Goal: Transaction & Acquisition: Purchase product/service

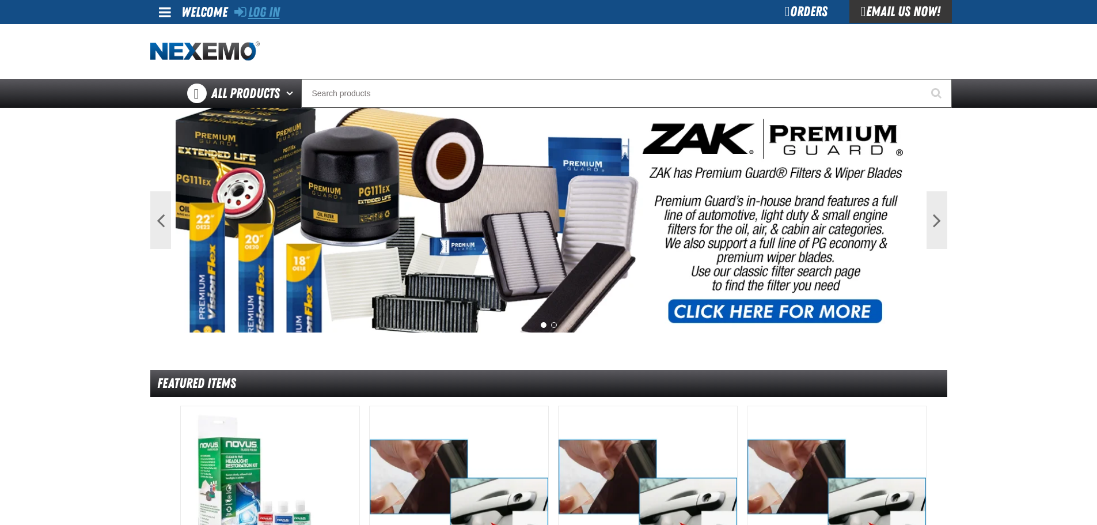
click at [255, 9] on link "Log In" at bounding box center [257, 12] width 46 height 16
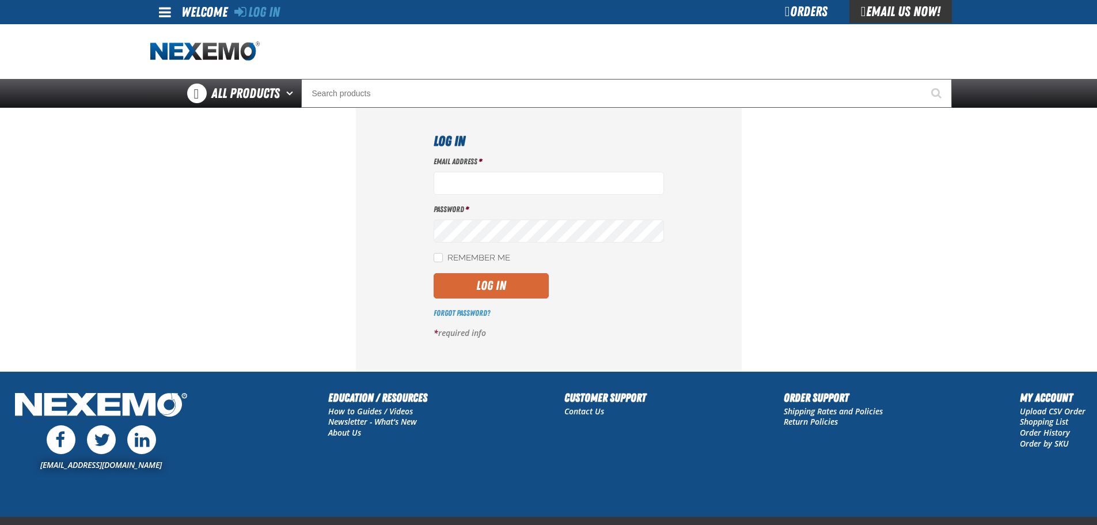
type input "[EMAIL_ADDRESS][DOMAIN_NAME]"
click at [530, 285] on button "Log In" at bounding box center [491, 285] width 115 height 25
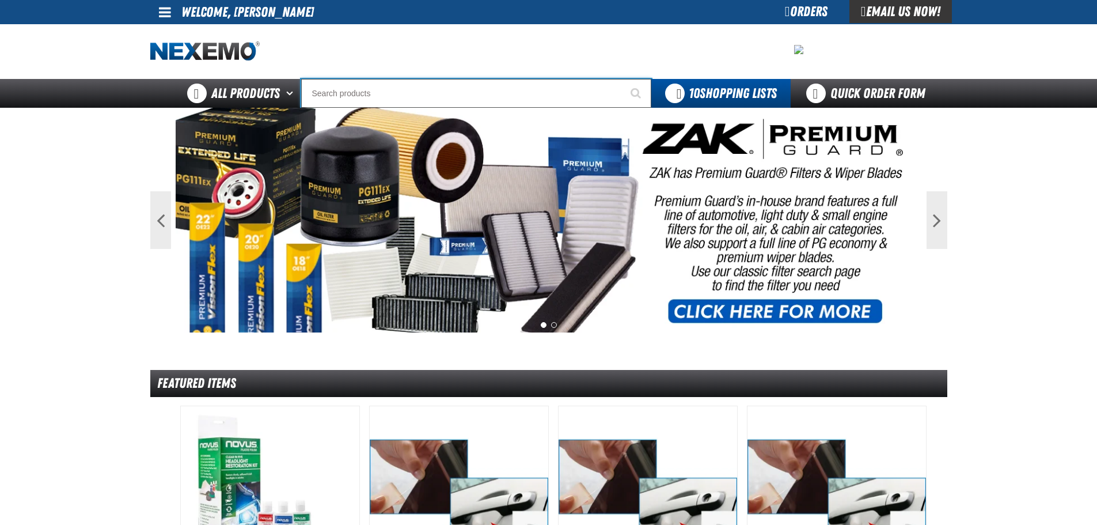
click at [467, 96] on input "Search" at bounding box center [476, 93] width 350 height 29
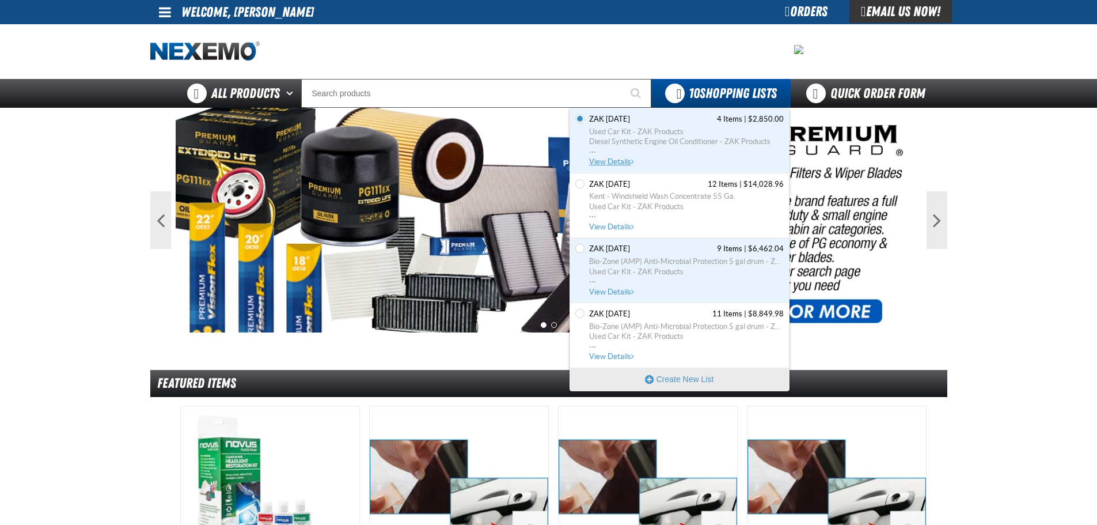
click at [619, 155] on span "Used Car Kit - ZAK Products Diesel Synthetic Engine Oil Conditioner - ZAK Produ…" at bounding box center [686, 142] width 195 height 31
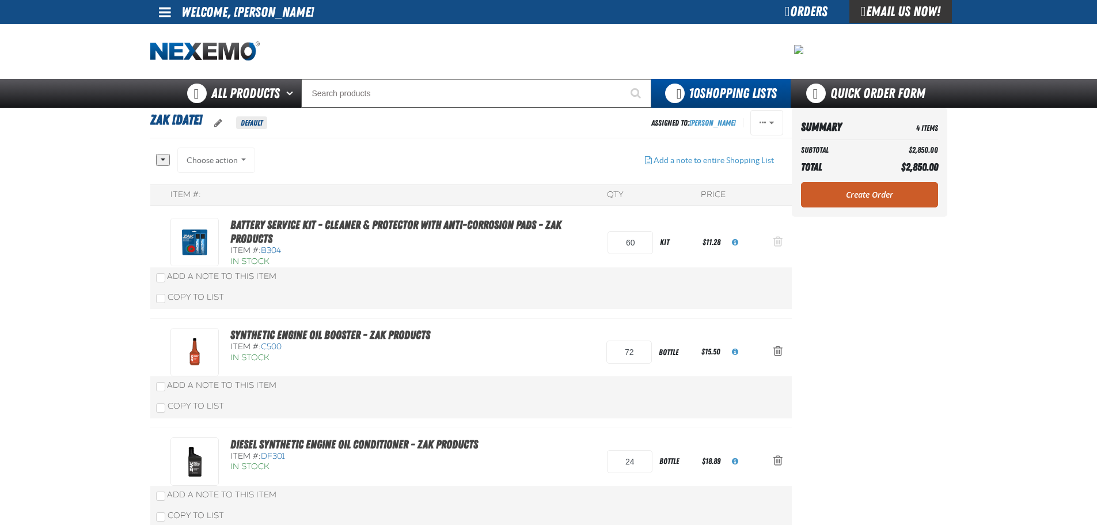
click at [767, 245] on button "Action Remove Battery Service Kit - Cleaner &amp; Protector with Anti-Corrosion…" at bounding box center [778, 242] width 28 height 25
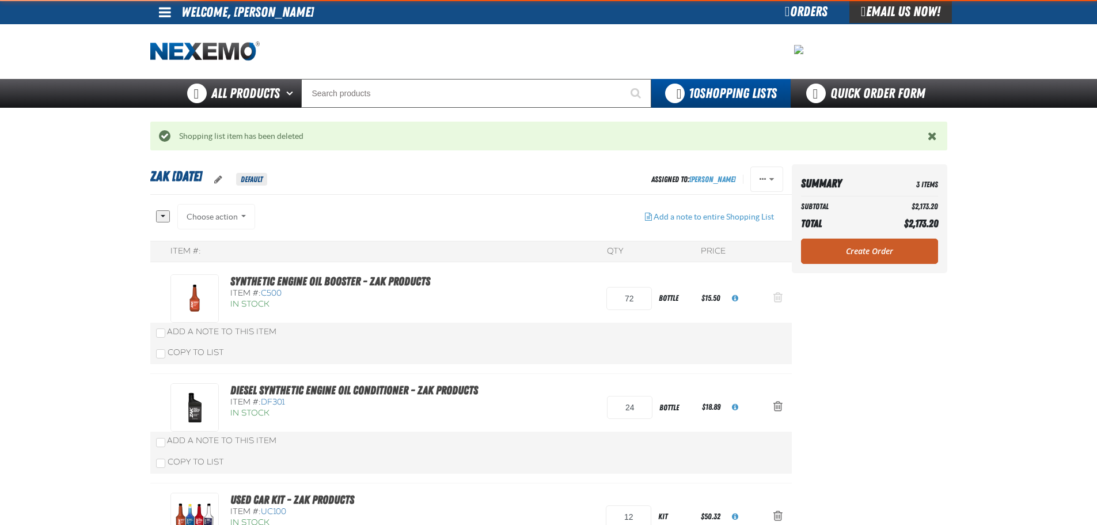
click at [780, 297] on span "Action Remove Synthetic Engine Oil Booster - ZAK Products from Zak 9.4.2025" at bounding box center [778, 297] width 9 height 12
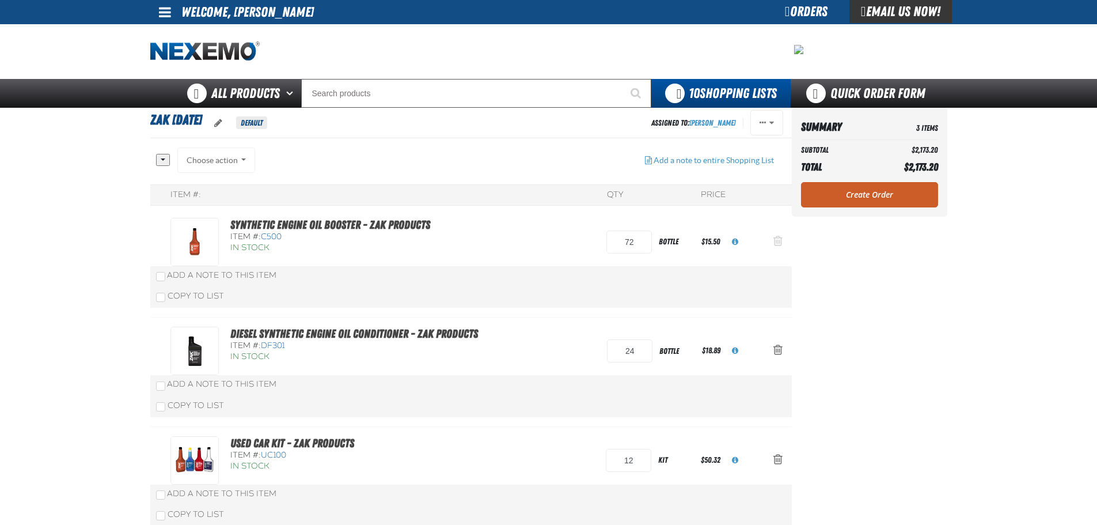
click at [780, 297] on div "Copy To List" at bounding box center [471, 296] width 642 height 22
click at [778, 241] on span "Action Remove Synthetic Engine Oil Booster - ZAK Products from Zak 9.4.2025" at bounding box center [778, 241] width 9 height 12
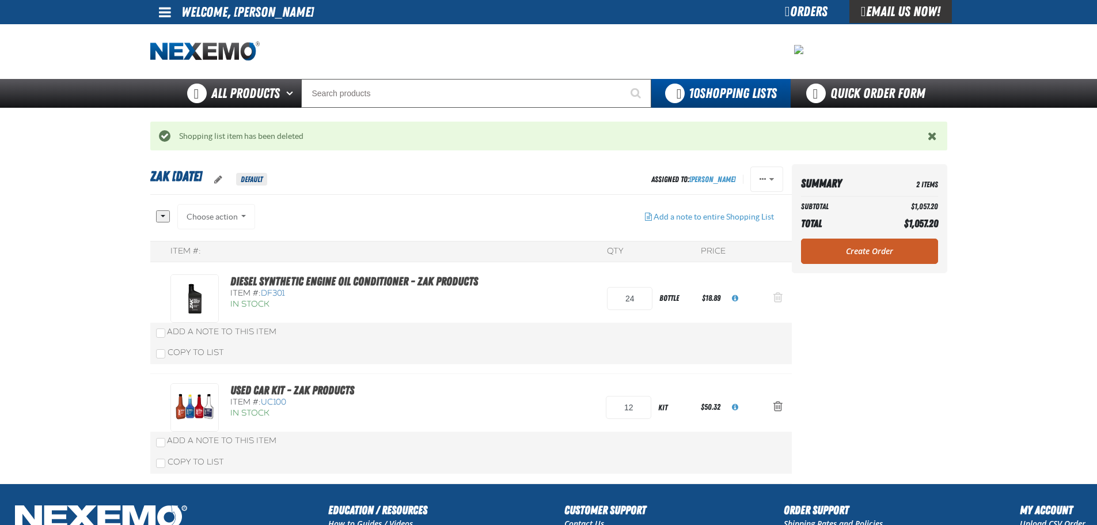
click at [779, 301] on span "Action Remove Diesel Synthetic Engine Oil Conditioner - ZAK Products from Zak 9…" at bounding box center [778, 297] width 9 height 12
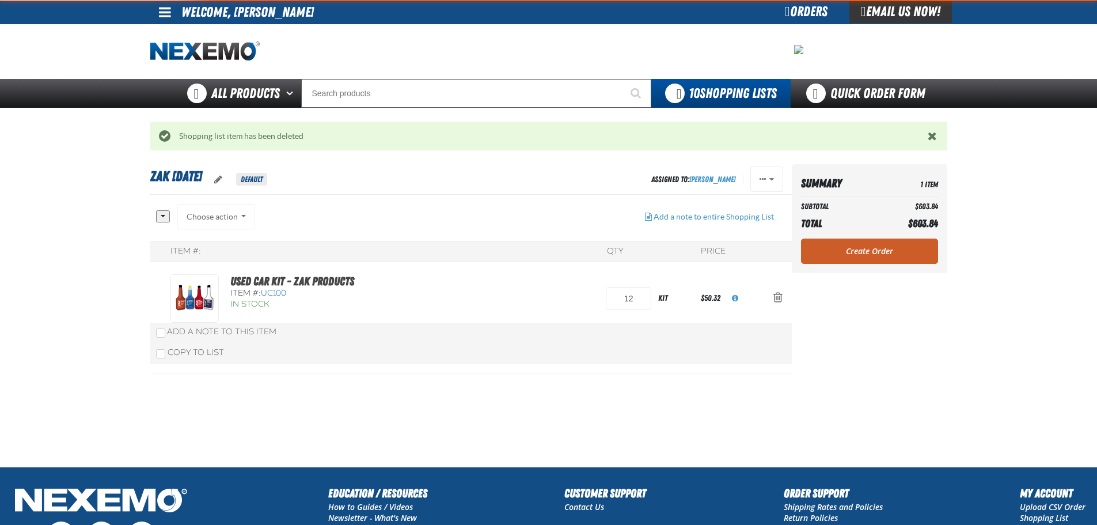
click at [779, 301] on span "Action Remove Used Car Kit - ZAK Products from Zak 9.4.2025" at bounding box center [778, 297] width 9 height 12
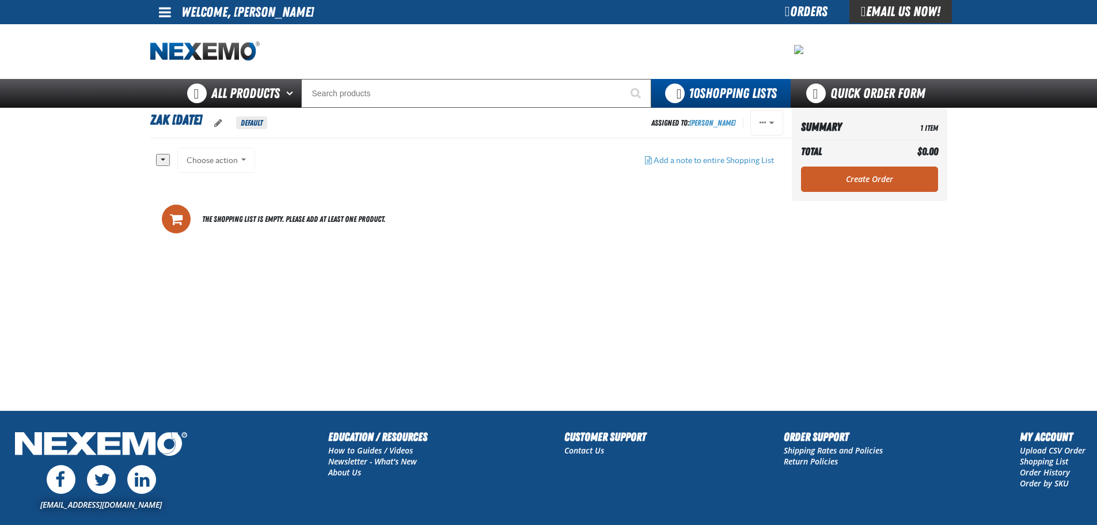
click at [461, 112] on h1 "Zak 9.4.2025 Default" at bounding box center [400, 122] width 501 height 26
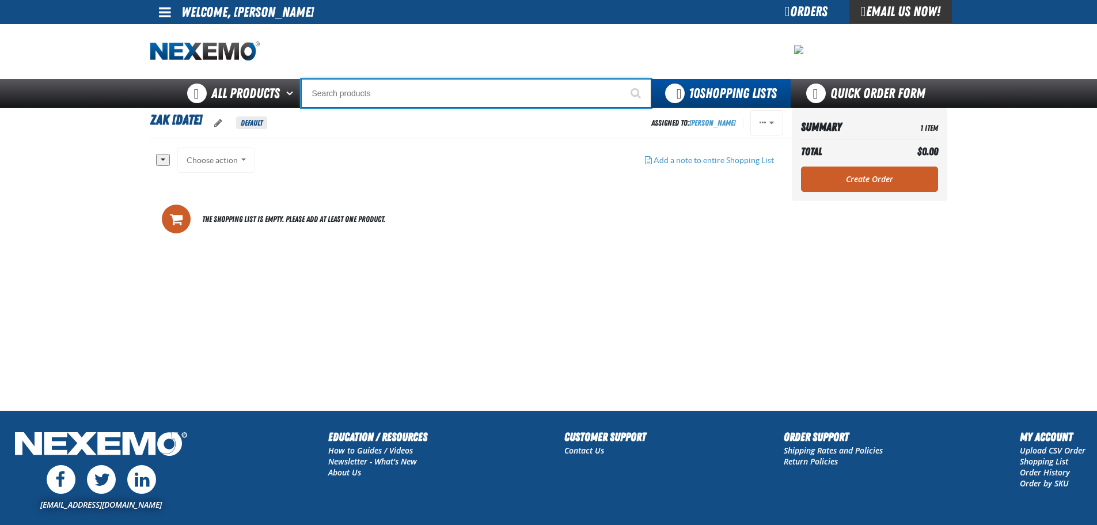
click at [465, 101] on input "Search" at bounding box center [476, 93] width 350 height 29
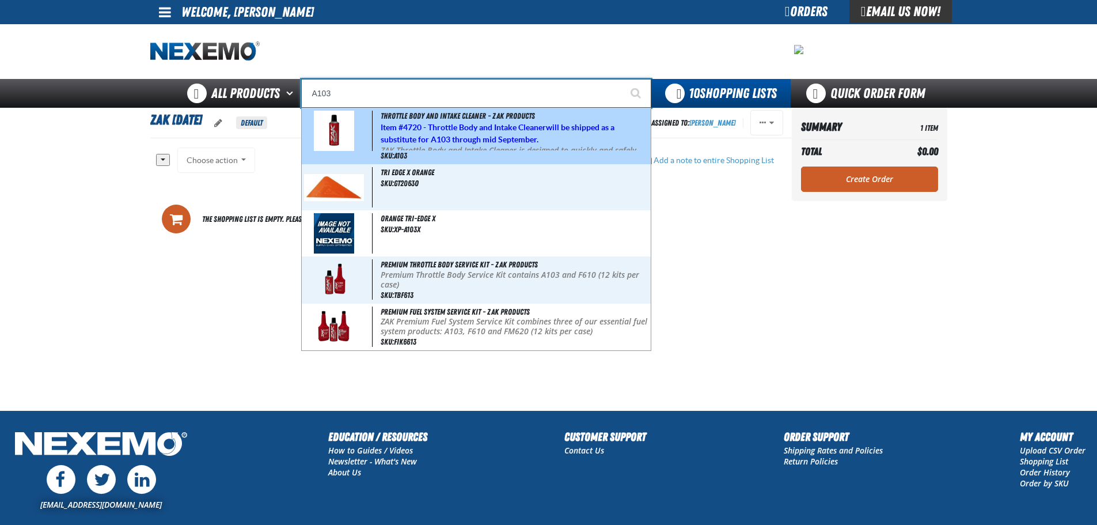
click at [455, 119] on span "Throttle Body and Intake Cleaner - ZAK Products" at bounding box center [458, 115] width 154 height 9
type input "Throttle Body and Intake Cleaner - ZAK Products"
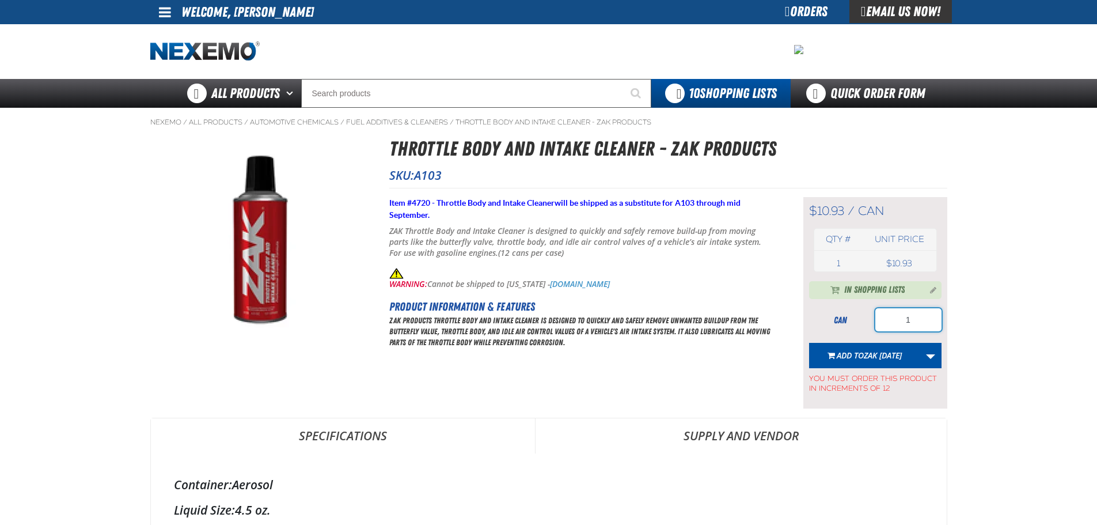
click at [925, 320] on input "1" at bounding box center [909, 319] width 66 height 23
drag, startPoint x: 925, startPoint y: 320, endPoint x: 860, endPoint y: 307, distance: 65.9
click at [860, 307] on div "In Shopping Lists can 1 Add to Zak 9.4.2025 Update Zak 3.20.2025 Update Zak 4.9…" at bounding box center [875, 337] width 132 height 113
type input "24"
click at [1003, 318] on main "Nexemo / All Products / / / A103" at bounding box center [548, 513] width 1097 height 811
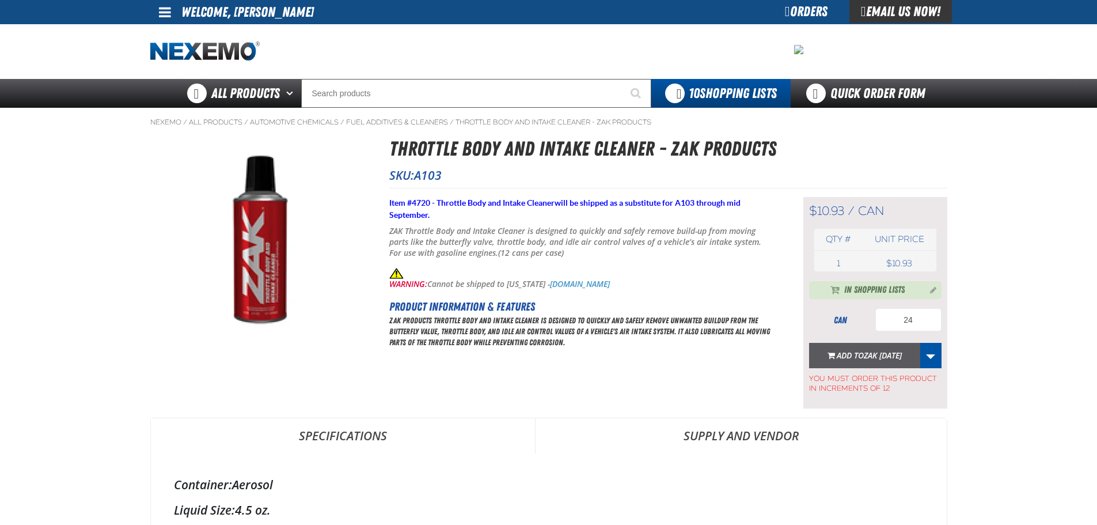
click at [846, 354] on span "Add to Zak [DATE]" at bounding box center [869, 355] width 65 height 11
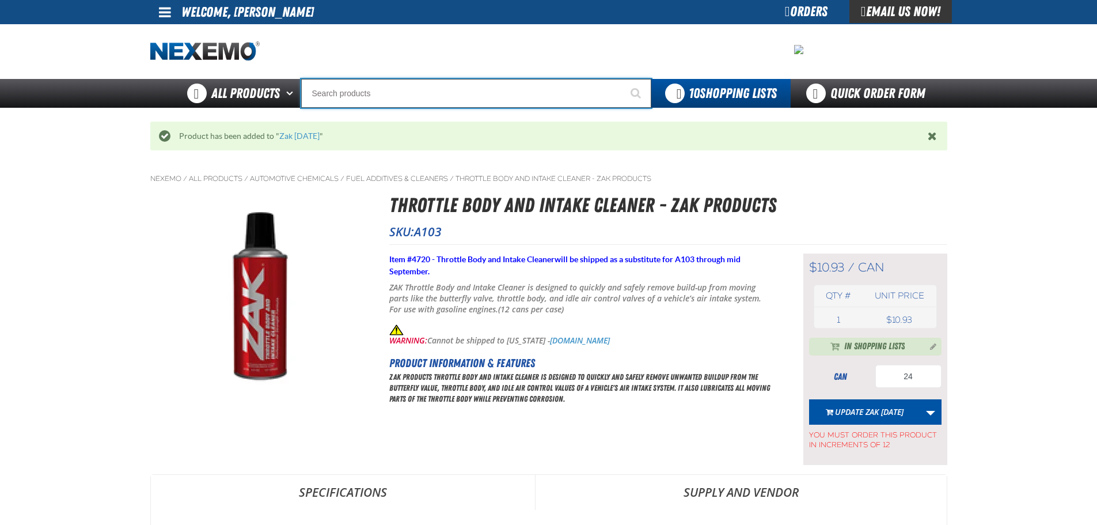
click at [500, 93] on input "Search" at bounding box center [476, 93] width 350 height 29
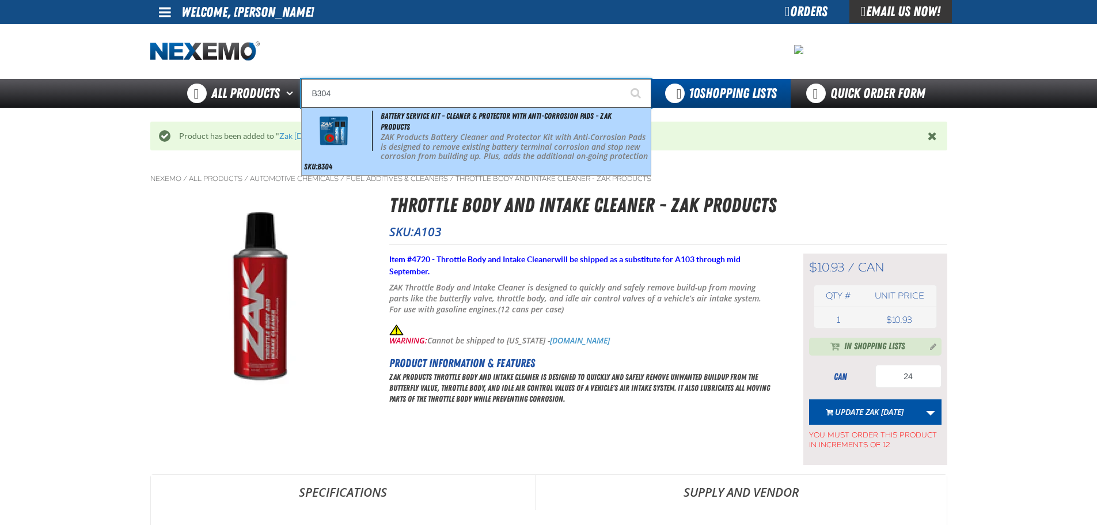
click at [475, 131] on div "Battery Service Kit - Cleaner & Protector with Anti-Corrosion Pads - ZAK Produc…" at bounding box center [476, 141] width 349 height 67
type input "Battery Service Kit - Cleaner & Protector with Anti-Corrosion Pads - ZAK Produc…"
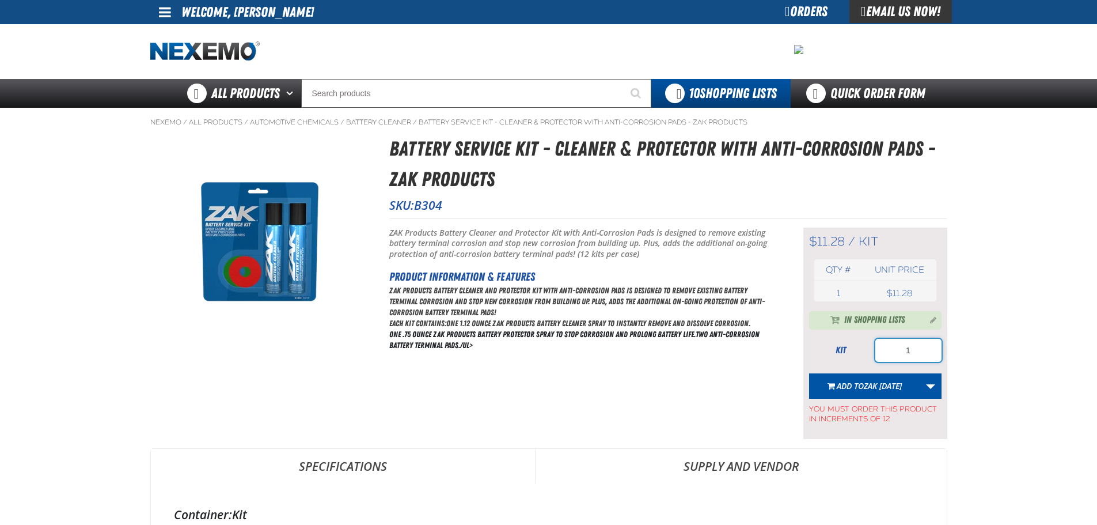
click at [910, 347] on input "1" at bounding box center [909, 350] width 66 height 23
drag, startPoint x: 893, startPoint y: 347, endPoint x: 870, endPoint y: 354, distance: 23.5
click at [870, 354] on div "kit 1115" at bounding box center [875, 350] width 132 height 23
click at [998, 358] on main "Nexemo / All Products / / / B304 1" at bounding box center [548, 502] width 1097 height 789
drag, startPoint x: 922, startPoint y: 356, endPoint x: 873, endPoint y: 355, distance: 49.0
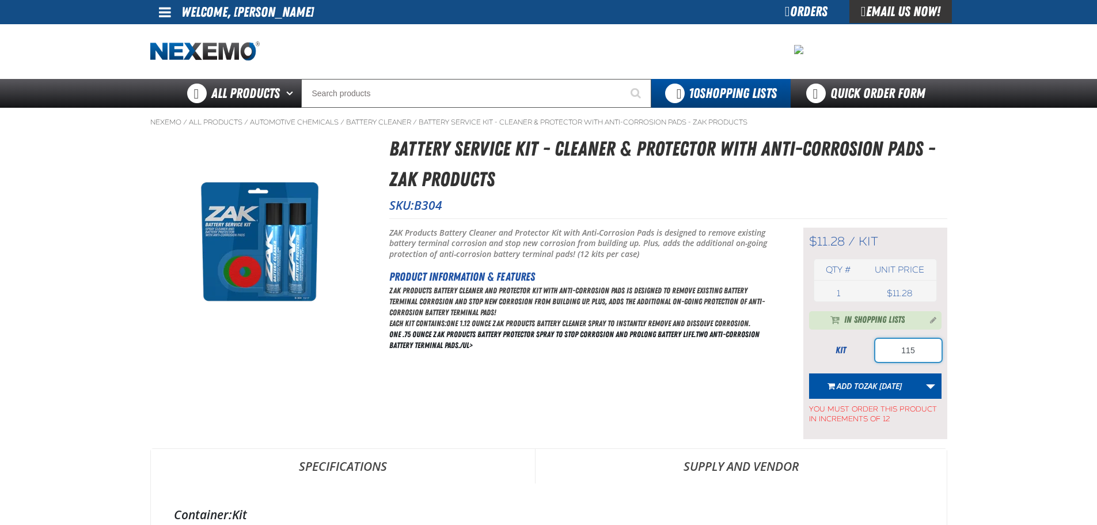
click at [873, 355] on div "kit 115" at bounding box center [875, 350] width 132 height 23
type input "120"
click at [878, 380] on span "Zak [DATE]" at bounding box center [883, 385] width 38 height 11
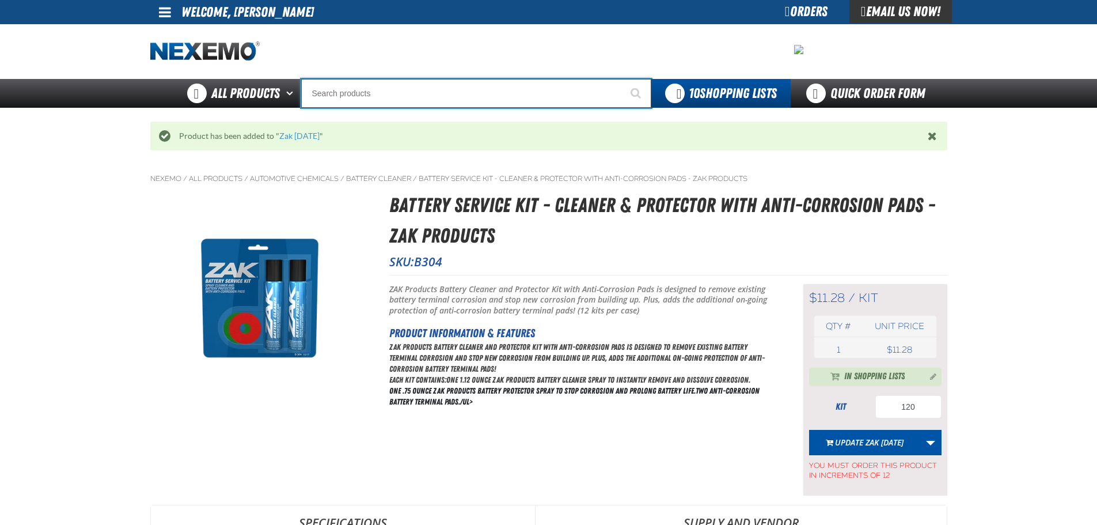
click at [516, 103] on input "Search" at bounding box center [476, 93] width 350 height 29
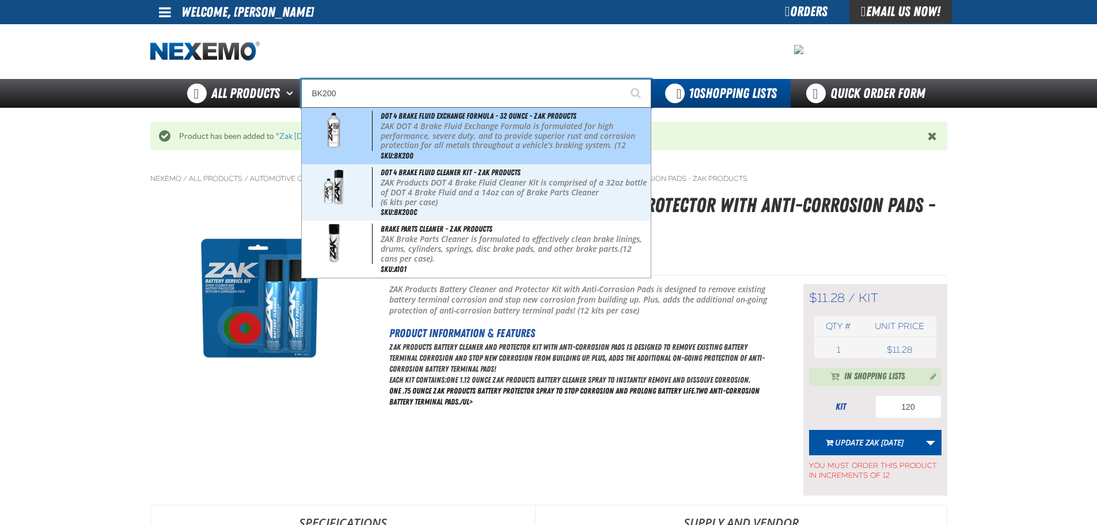
click at [467, 132] on p "ZAK DOT 4 Brake Fluid Exchange Formula is formulated for high performance, seve…" at bounding box center [514, 141] width 267 height 39
type input "DOT 4 Brake Fluid Exchange Formula - 32 Ounce - ZAK Products"
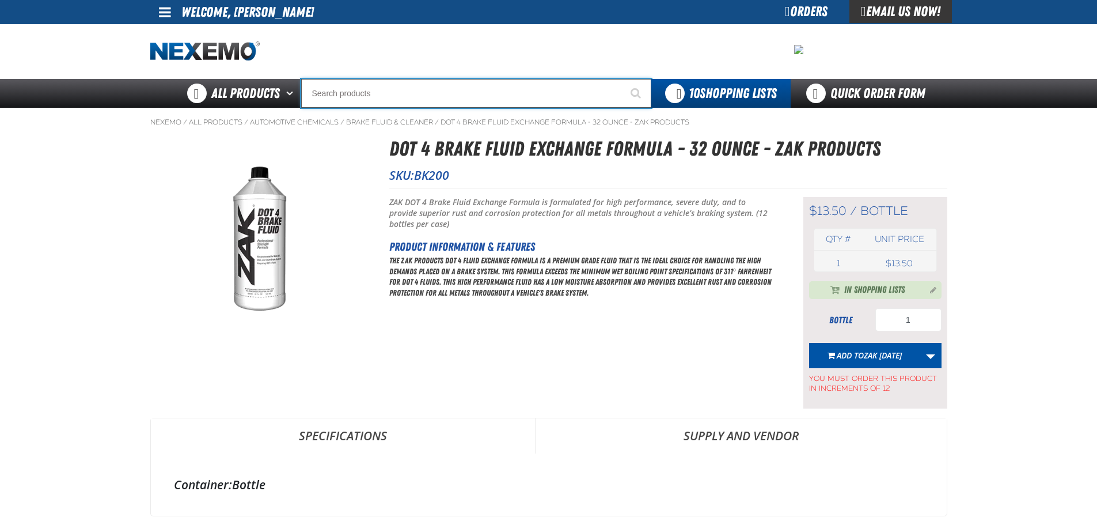
click at [476, 90] on input "Search" at bounding box center [476, 93] width 350 height 29
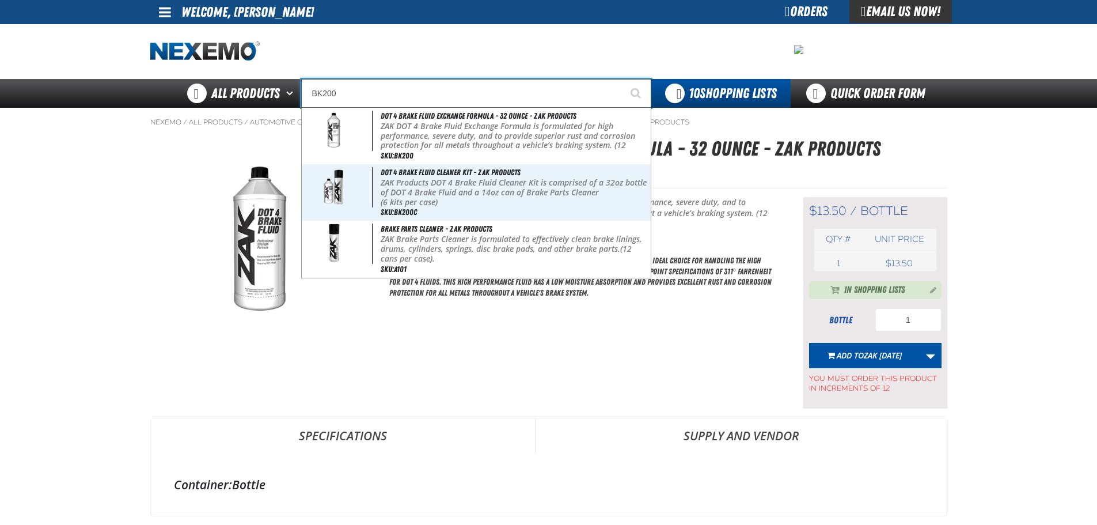
type input "BK200"
click at [1001, 228] on main "Nexemo / All Products / / / BK200 1" at bounding box center [548, 501] width 1097 height 786
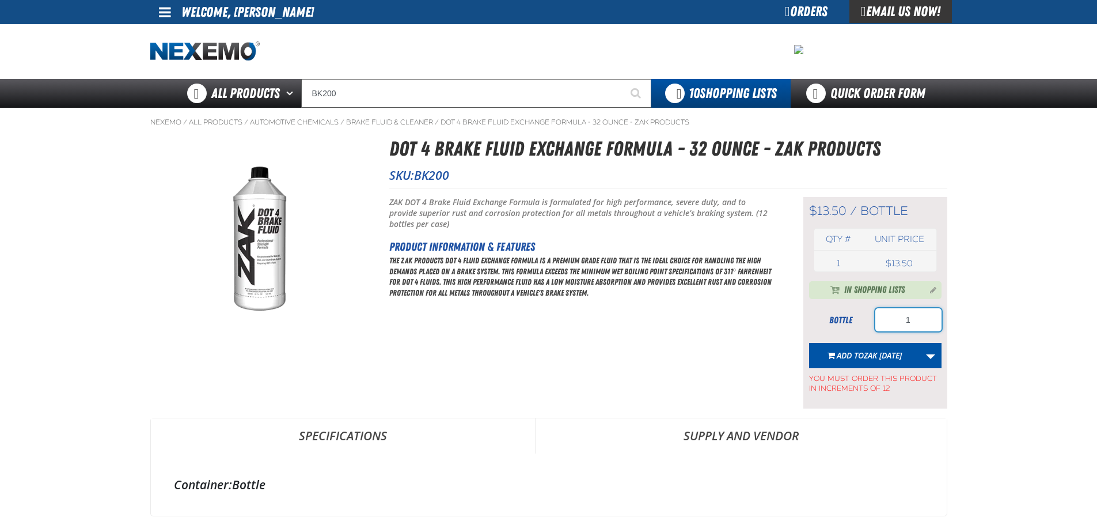
drag, startPoint x: 934, startPoint y: 327, endPoint x: 890, endPoint y: 327, distance: 44.4
click at [890, 327] on input "1" at bounding box center [909, 319] width 66 height 23
type input "36"
click at [886, 346] on button "Add to Zak 9.4.2025" at bounding box center [864, 355] width 111 height 25
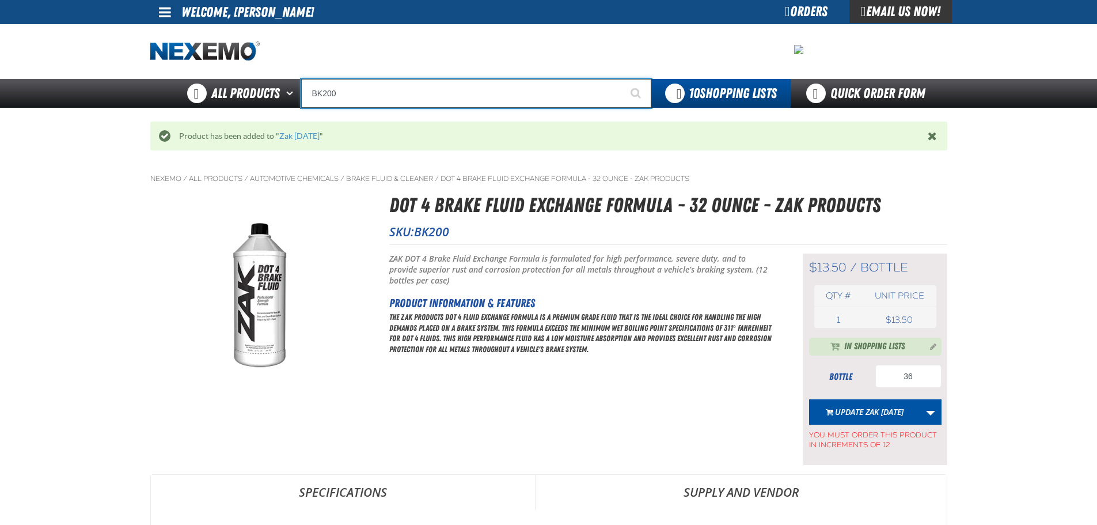
drag, startPoint x: 464, startPoint y: 100, endPoint x: 305, endPoint y: 97, distance: 159.0
click at [305, 97] on input "BK200" at bounding box center [476, 93] width 350 height 29
click at [418, 83] on input "BK801" at bounding box center [476, 93] width 350 height 29
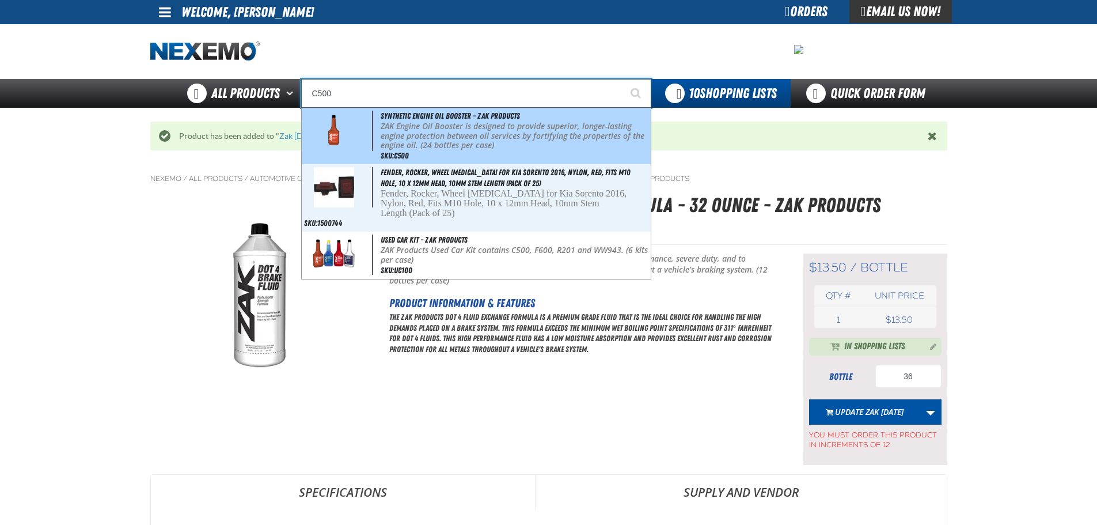
click at [434, 122] on p "ZAK Engine Oil Booster is designed to provide superior, longer-lasting engine p…" at bounding box center [514, 136] width 267 height 29
type input "Synthetic Engine Oil Booster - ZAK Products"
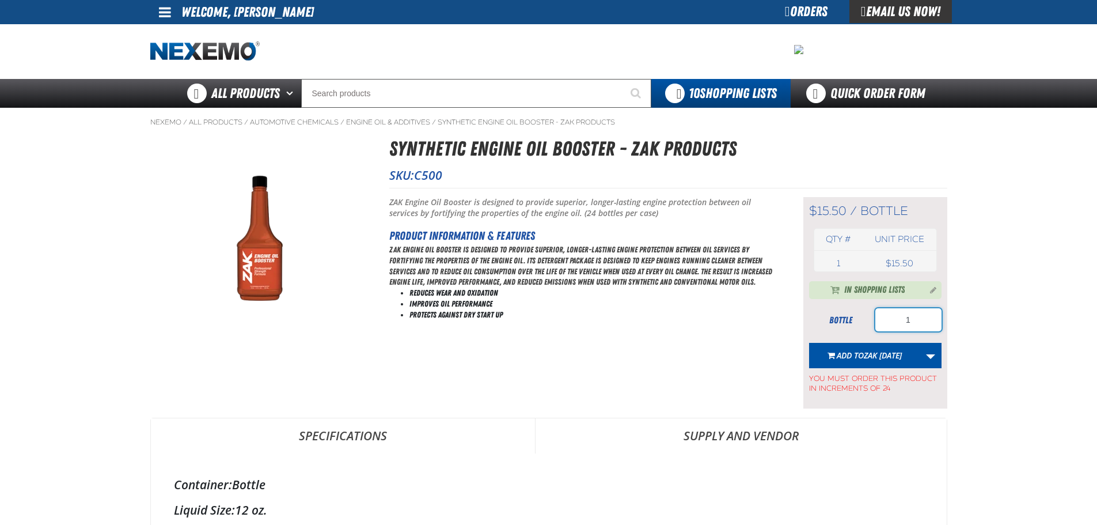
drag, startPoint x: 926, startPoint y: 320, endPoint x: 885, endPoint y: 320, distance: 41.5
click at [887, 320] on input "1" at bounding box center [909, 319] width 66 height 23
type input "72"
click at [877, 356] on span "Zak [DATE]" at bounding box center [883, 355] width 38 height 11
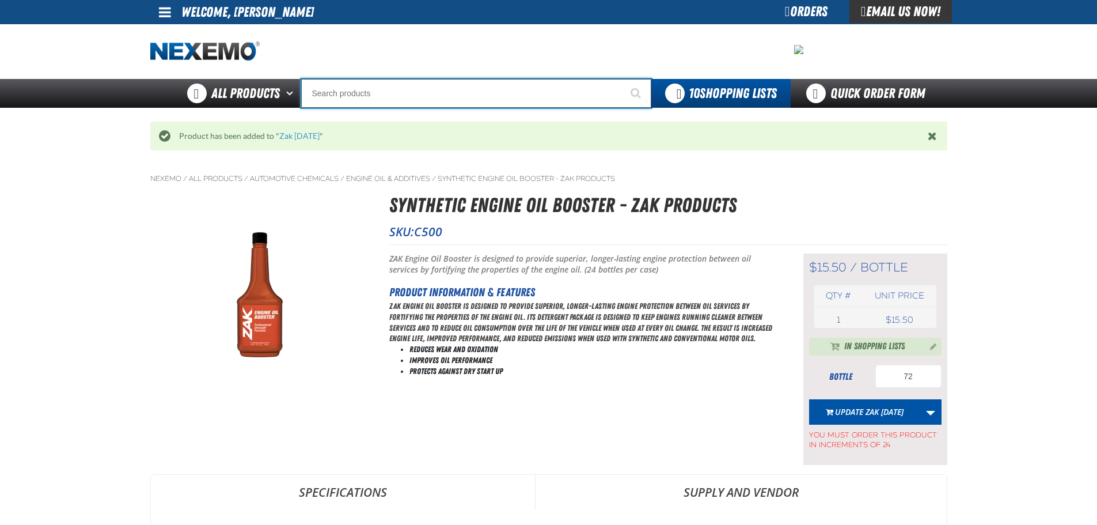
click at [528, 102] on input "Search" at bounding box center [476, 93] width 350 height 29
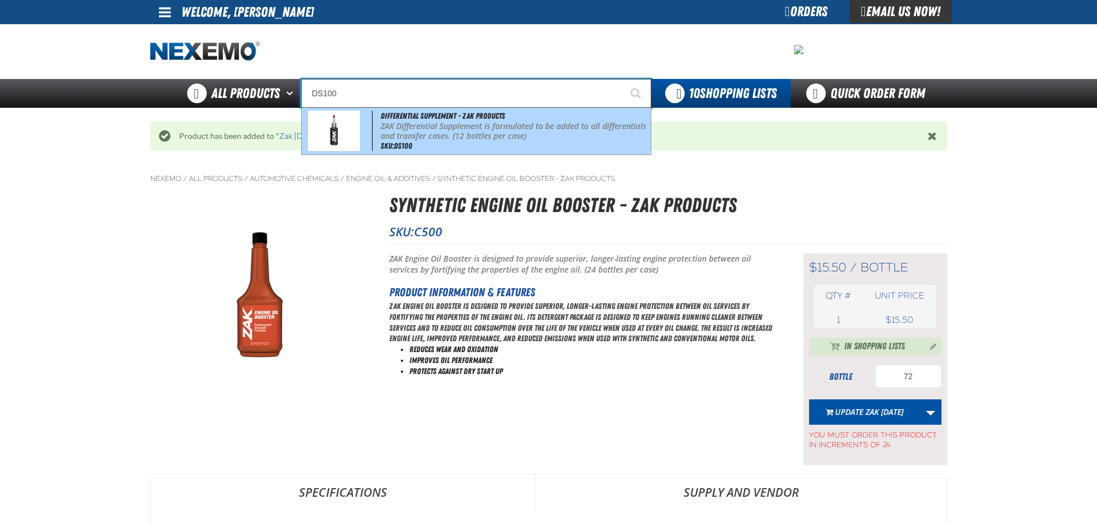
click at [474, 116] on span "Differential Supplement - ZAK Products" at bounding box center [443, 115] width 124 height 9
type input "Differential Supplement - ZAK Products"
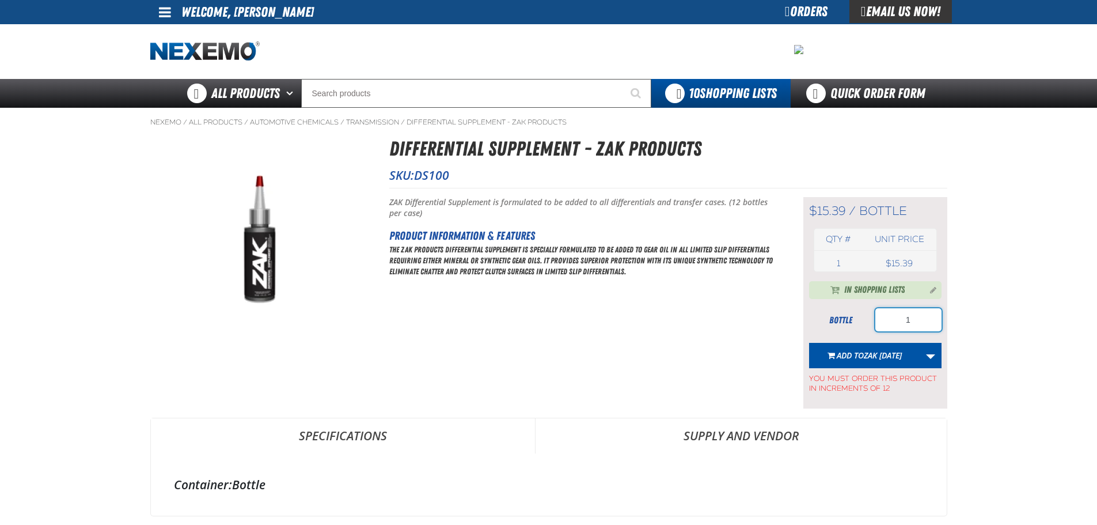
drag, startPoint x: 919, startPoint y: 323, endPoint x: 906, endPoint y: 330, distance: 15.7
click at [919, 323] on input "1" at bounding box center [909, 319] width 66 height 23
type input "12"
click at [885, 350] on span "Zak [DATE]" at bounding box center [883, 355] width 38 height 11
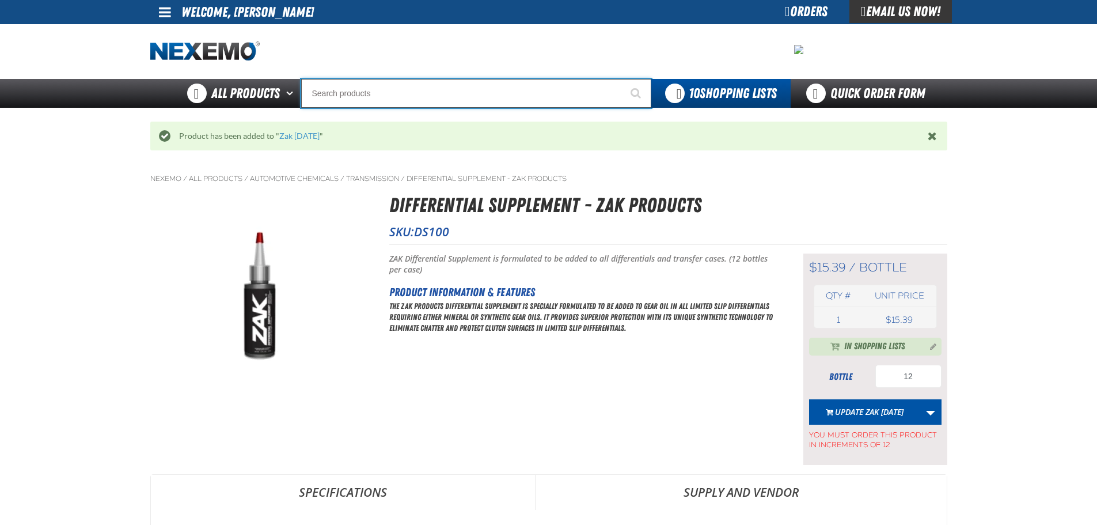
click at [393, 92] on input "Search" at bounding box center [476, 93] width 350 height 29
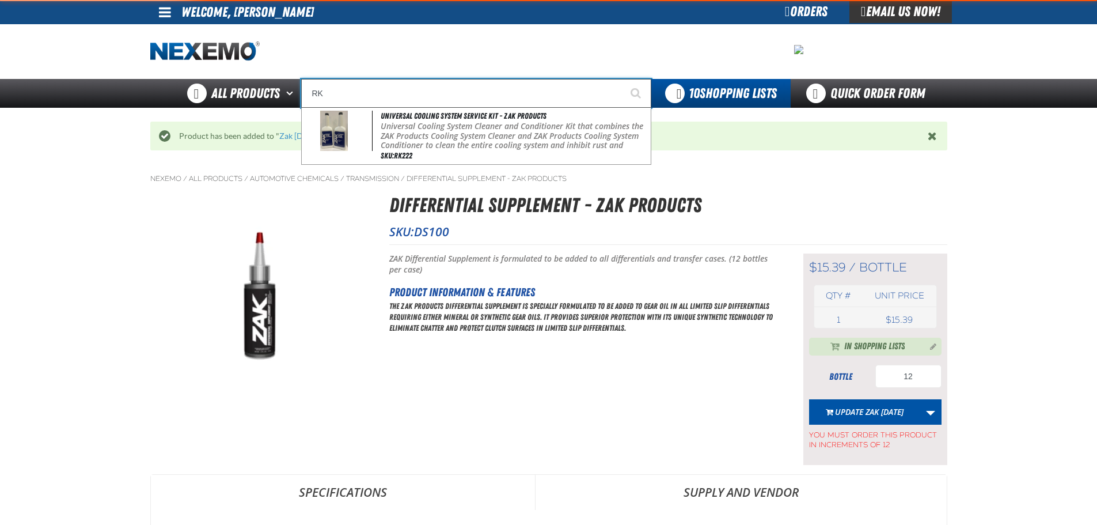
type input "R"
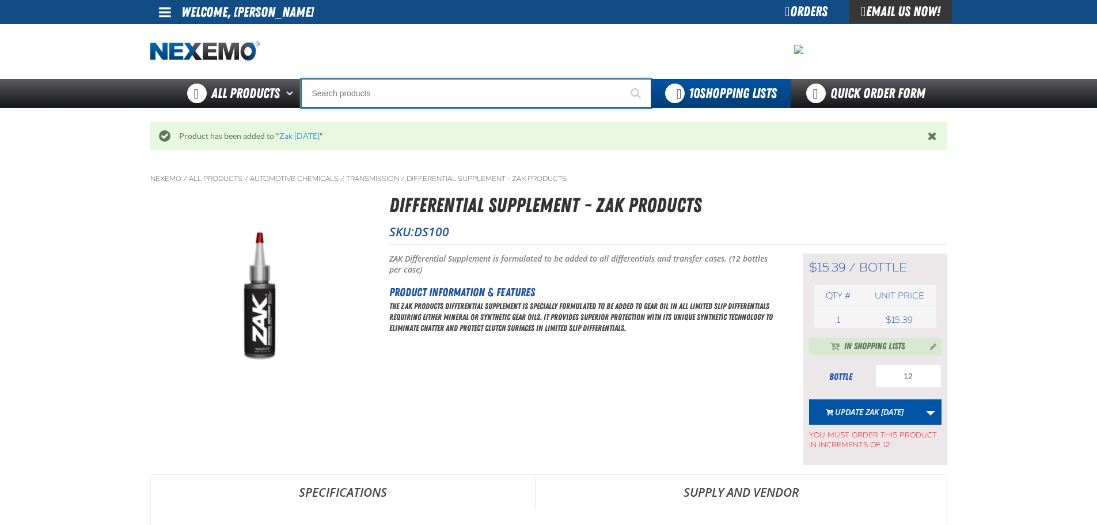
click at [394, 82] on input "Search" at bounding box center [476, 93] width 350 height 29
type input "R"
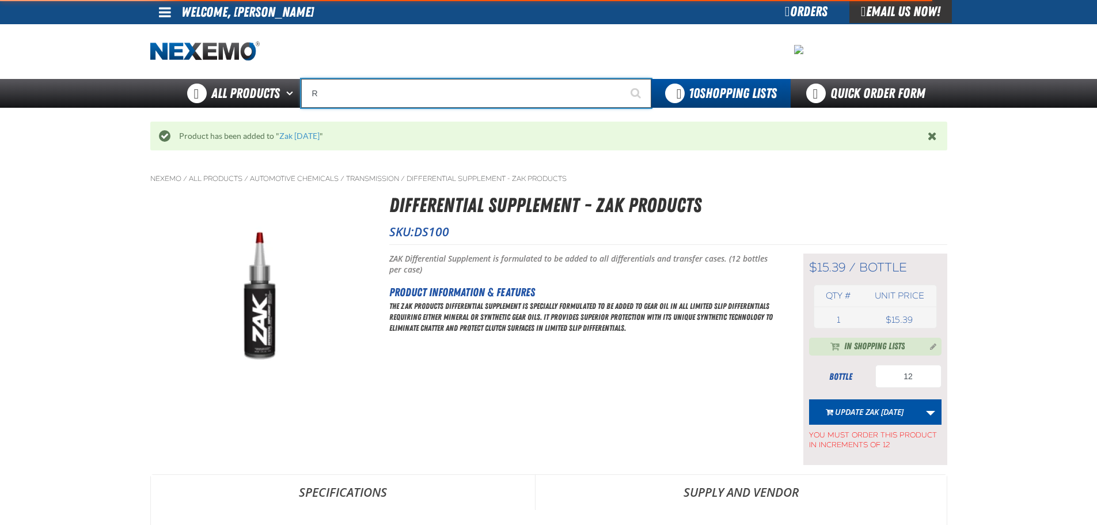
type input "ROADSIDE R"
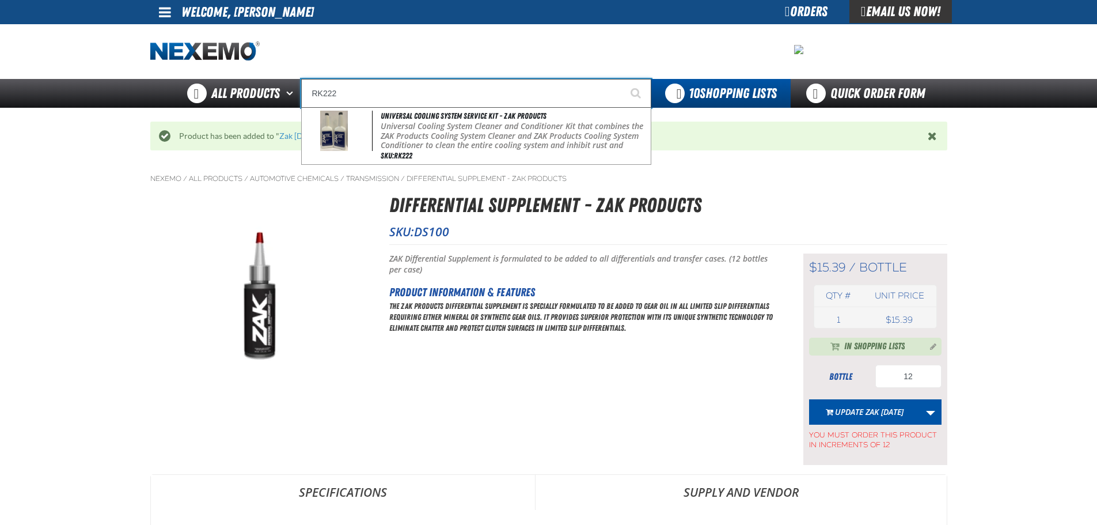
click at [402, 122] on p "Universal Cooling System Cleaner and Conditioner Kit that combines the ZAK Prod…" at bounding box center [514, 141] width 267 height 39
type input "Universal Cooling System Service Kit - ZAK Products"
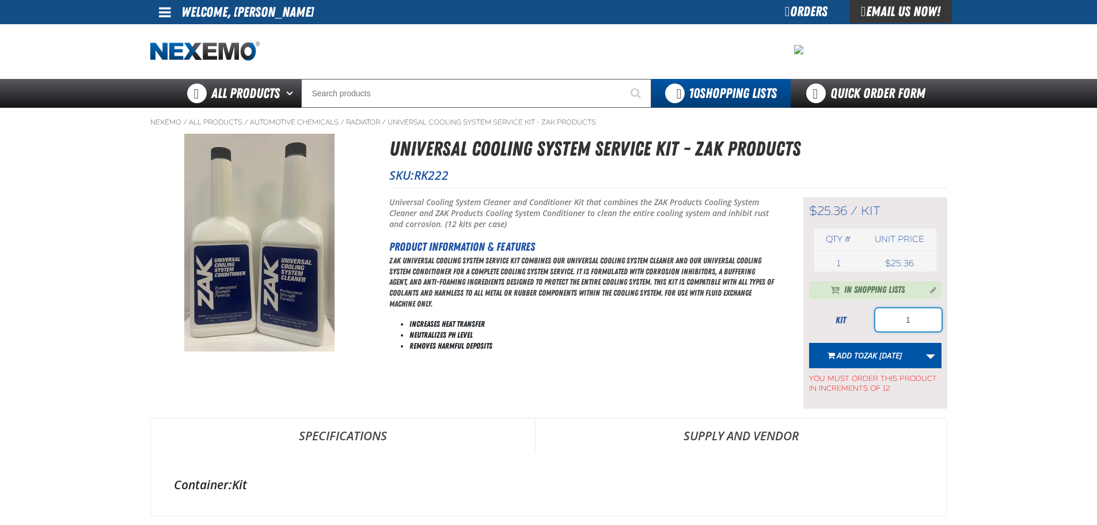
click at [915, 319] on input "1" at bounding box center [909, 319] width 66 height 23
type input "12"
click at [877, 355] on span "Zak [DATE]" at bounding box center [883, 355] width 38 height 11
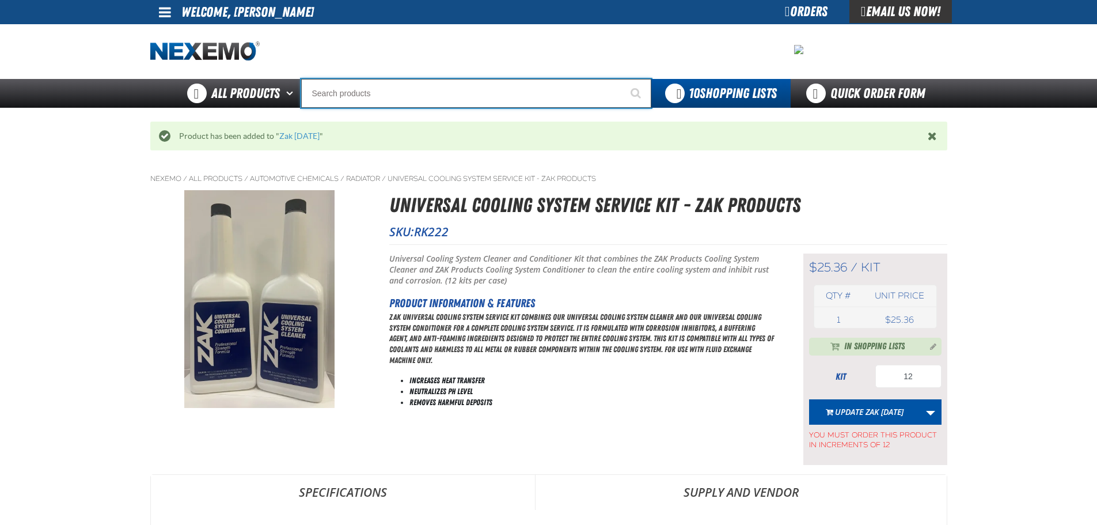
click at [435, 81] on input "Search" at bounding box center [476, 93] width 350 height 29
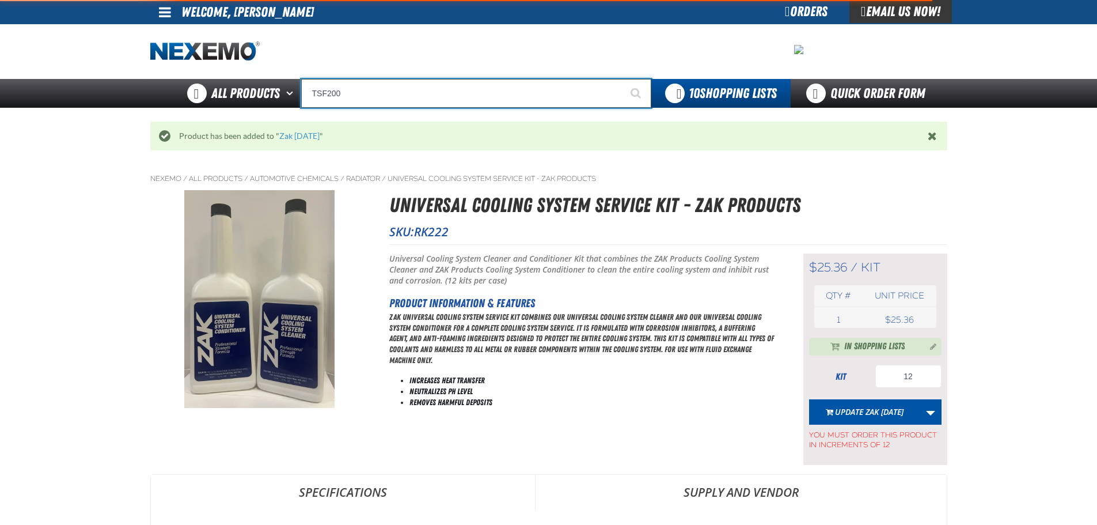
type input "TSF200"
click at [623, 79] on button "Start Searching" at bounding box center [637, 93] width 29 height 29
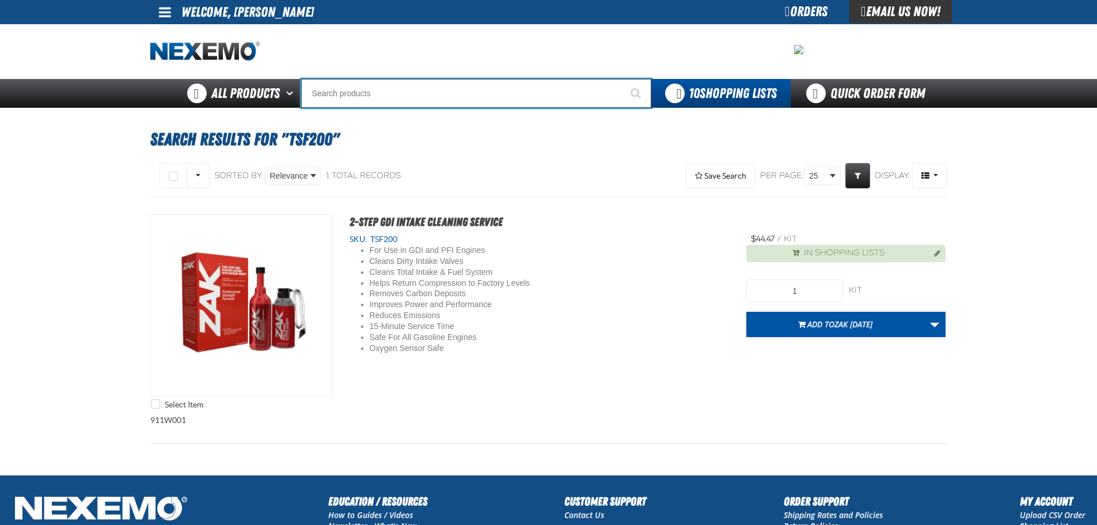
click at [474, 99] on input "Search" at bounding box center [476, 93] width 350 height 29
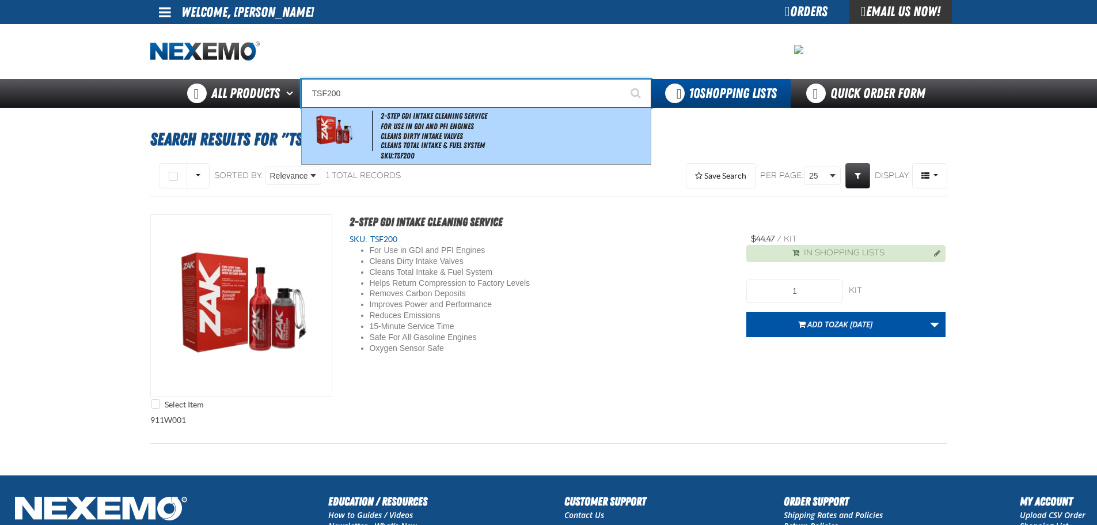
click at [446, 118] on span "2-Step GDI Intake Cleaning Service" at bounding box center [434, 115] width 107 height 9
type input "2-Step GDI Intake Cleaning Service"
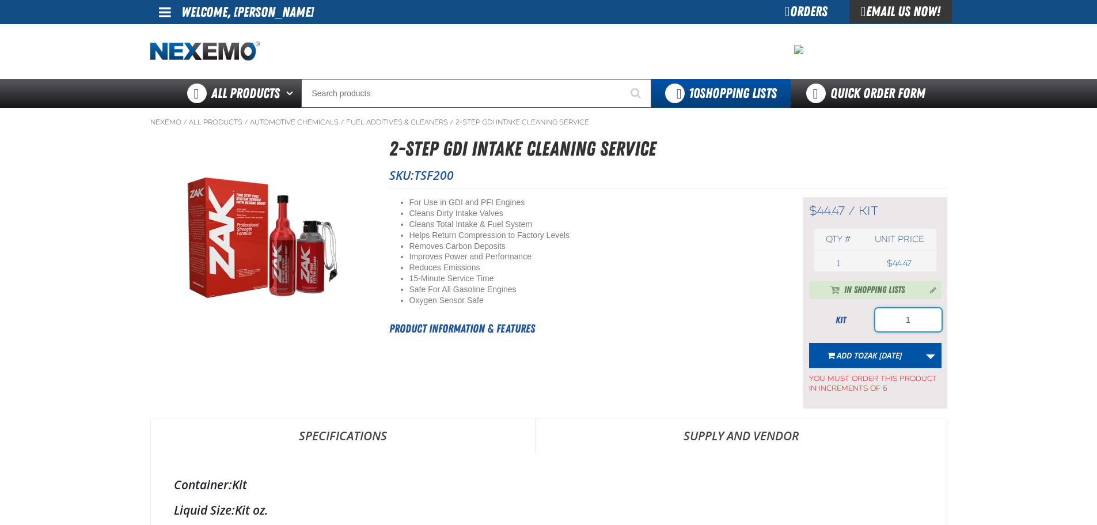
click at [917, 329] on input "1" at bounding box center [909, 319] width 66 height 23
type input "12"
click at [887, 355] on span "Zak [DATE]" at bounding box center [883, 355] width 38 height 11
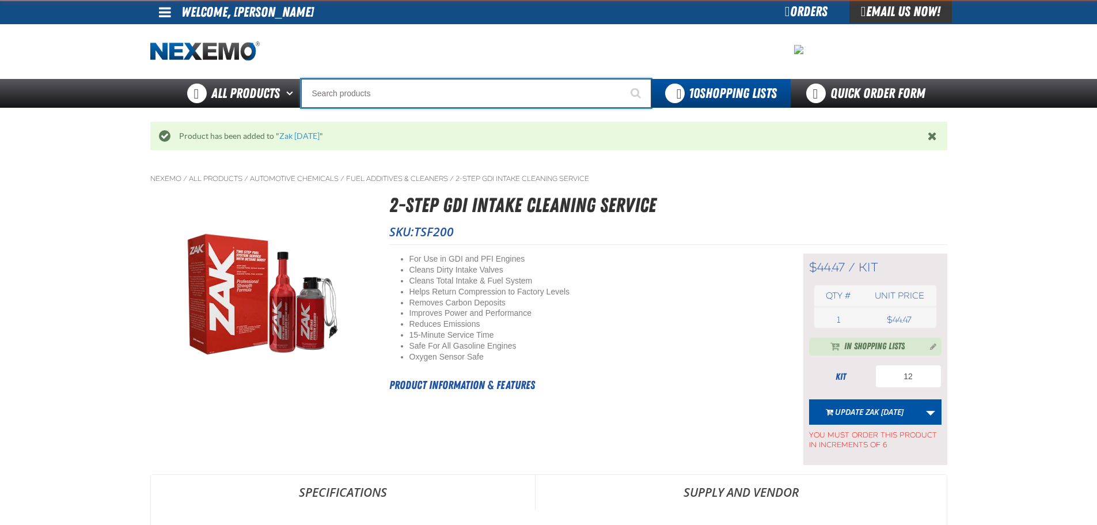
click at [490, 93] on input "Search" at bounding box center [476, 93] width 350 height 29
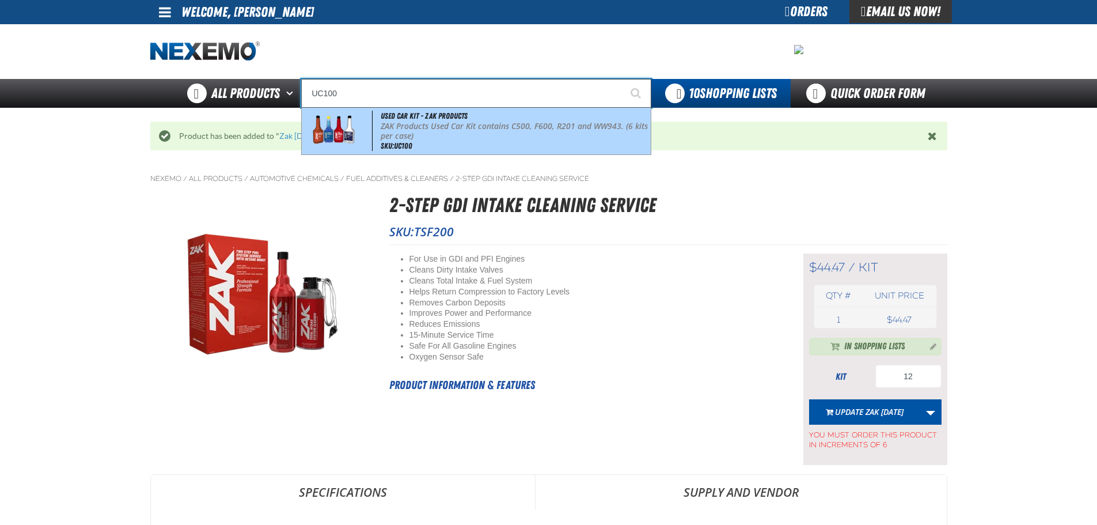
click at [463, 124] on p "ZAK Products Used Car Kit contains C500, F600, R201 and WW943. (6 kits per case)" at bounding box center [514, 132] width 267 height 20
type input "Used Car Kit - ZAK Products"
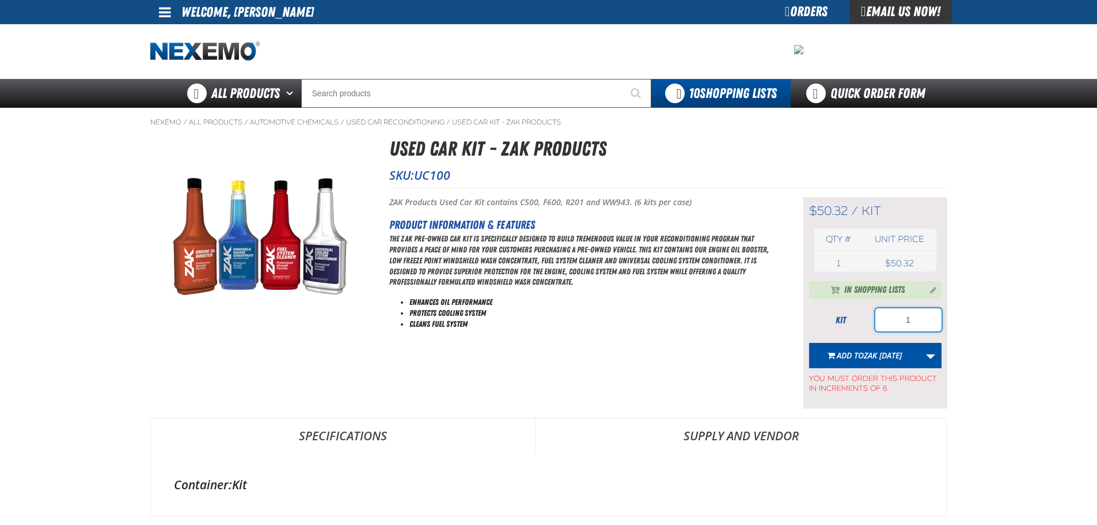
drag, startPoint x: 922, startPoint y: 327, endPoint x: 891, endPoint y: 321, distance: 31.0
click at [891, 321] on input "1" at bounding box center [909, 319] width 66 height 23
type input "24"
click at [878, 353] on span "Zak [DATE]" at bounding box center [883, 355] width 38 height 11
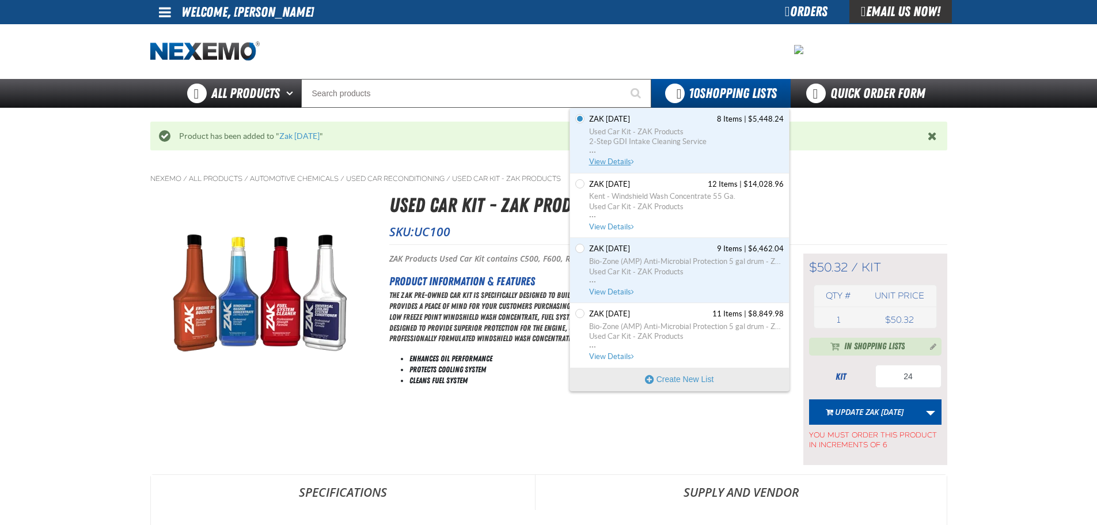
click at [604, 160] on span "View Details" at bounding box center [612, 161] width 47 height 9
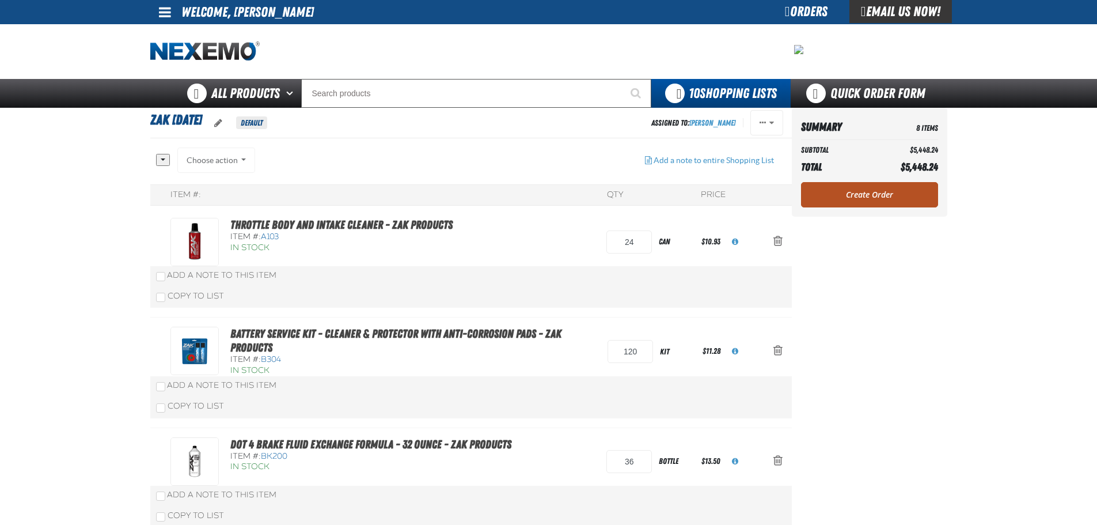
click at [852, 203] on link "Create Order" at bounding box center [869, 194] width 137 height 25
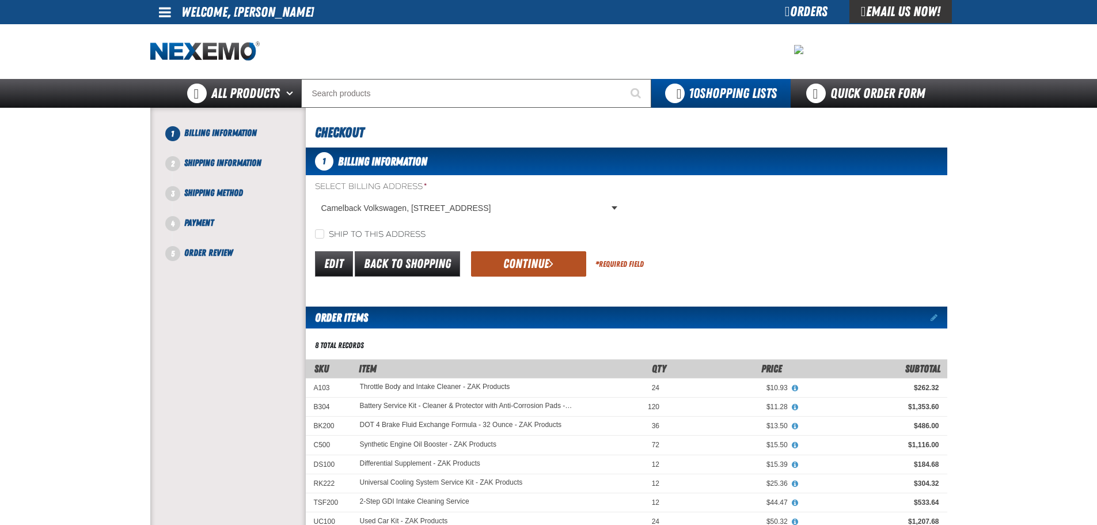
click at [526, 268] on button "Continue" at bounding box center [528, 263] width 115 height 25
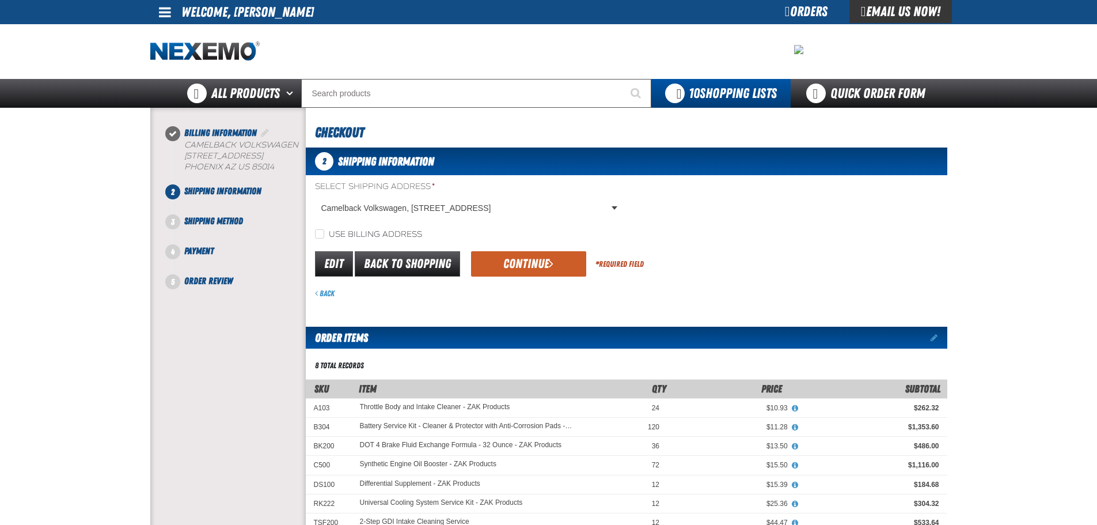
click at [526, 268] on button "Continue" at bounding box center [528, 263] width 115 height 25
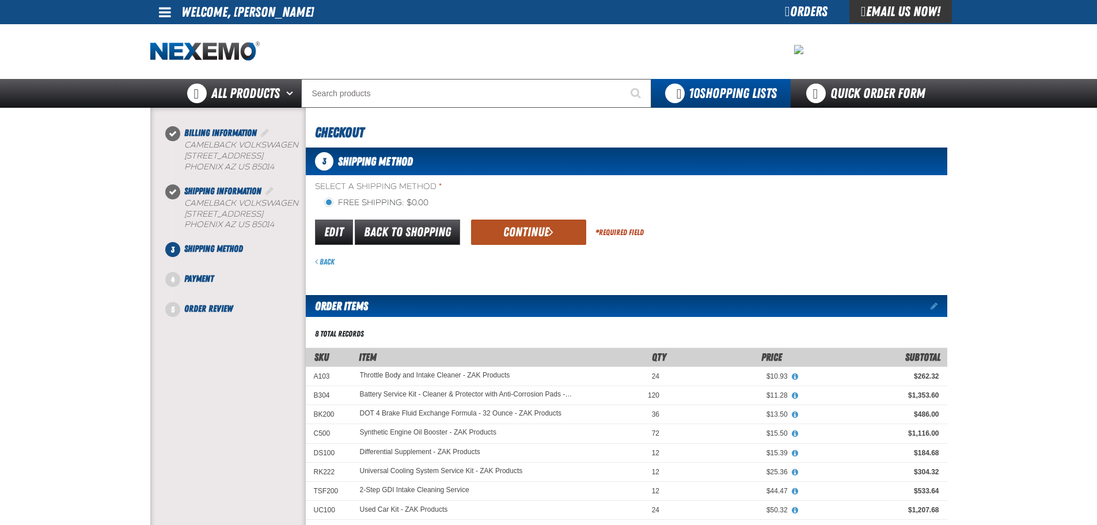
click at [513, 241] on button "Continue" at bounding box center [528, 231] width 115 height 25
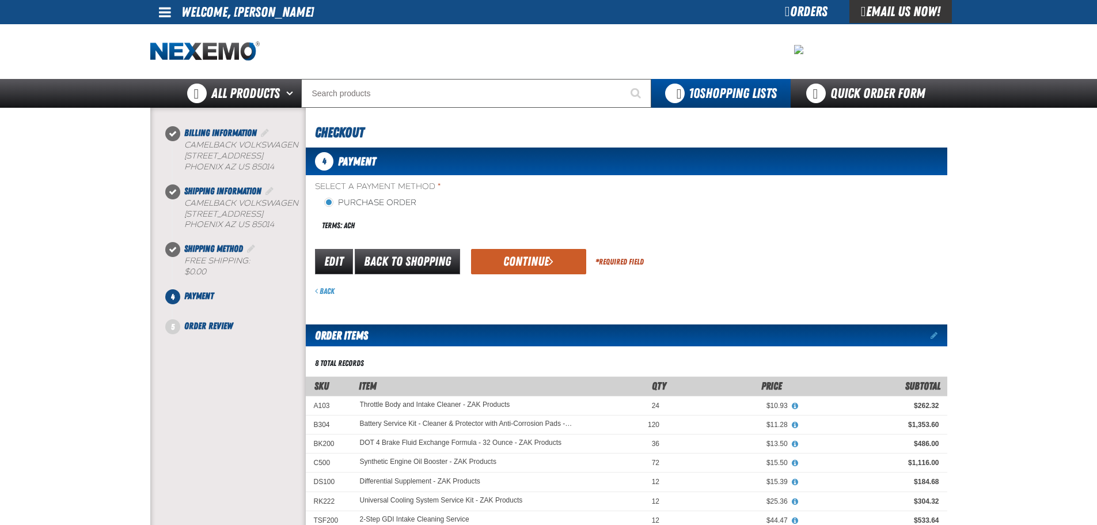
click at [508, 266] on button "Continue" at bounding box center [528, 261] width 115 height 25
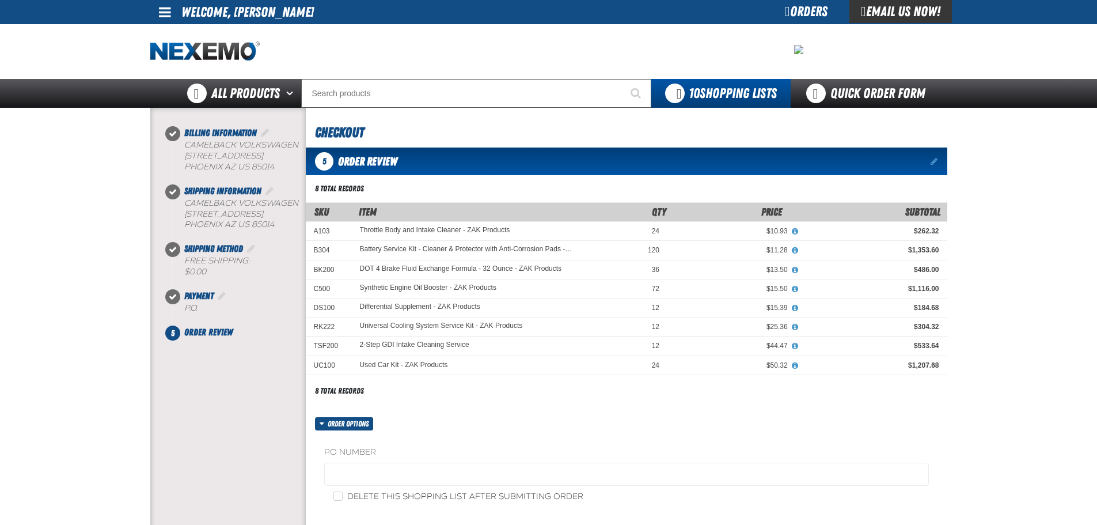
click at [377, 461] on fieldset "PO Number" at bounding box center [626, 468] width 605 height 44
click at [381, 456] on label "PO Number" at bounding box center [626, 452] width 605 height 11
click at [358, 448] on label "PO Number" at bounding box center [626, 452] width 605 height 11
drag, startPoint x: 354, startPoint y: 461, endPoint x: 355, endPoint y: 468, distance: 6.9
click at [354, 463] on fieldset "PO Number" at bounding box center [626, 468] width 605 height 44
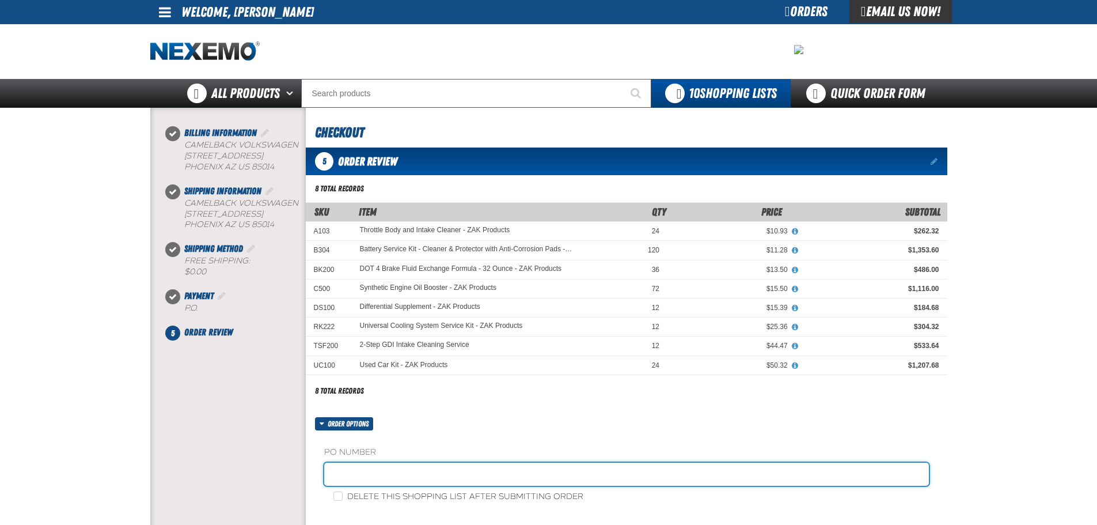
click at [355, 475] on input "text" at bounding box center [626, 474] width 605 height 23
paste input "1211623"
type input "1211623W"
click at [365, 469] on input "text" at bounding box center [626, 474] width 605 height 23
paste input "397324"
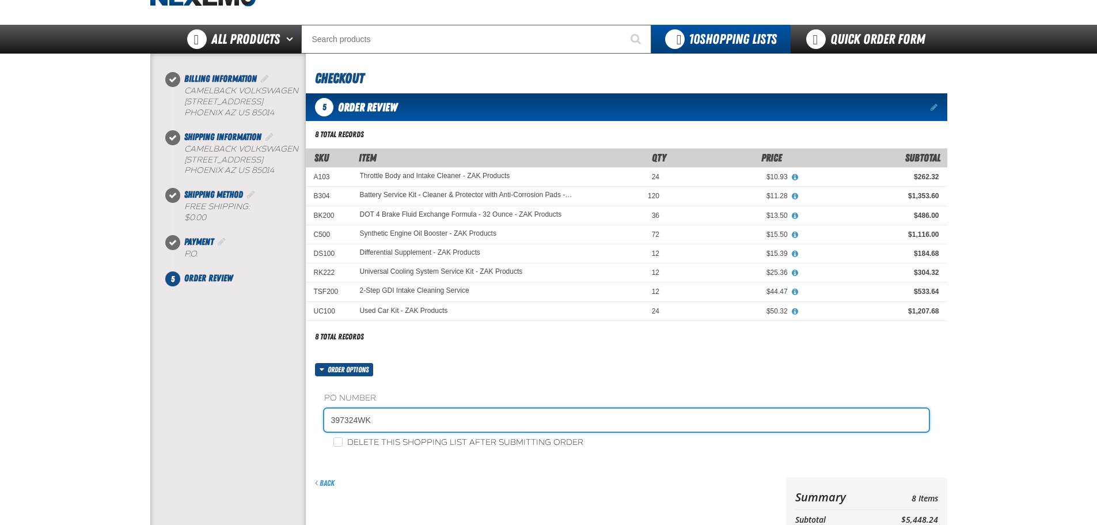
scroll to position [58, 0]
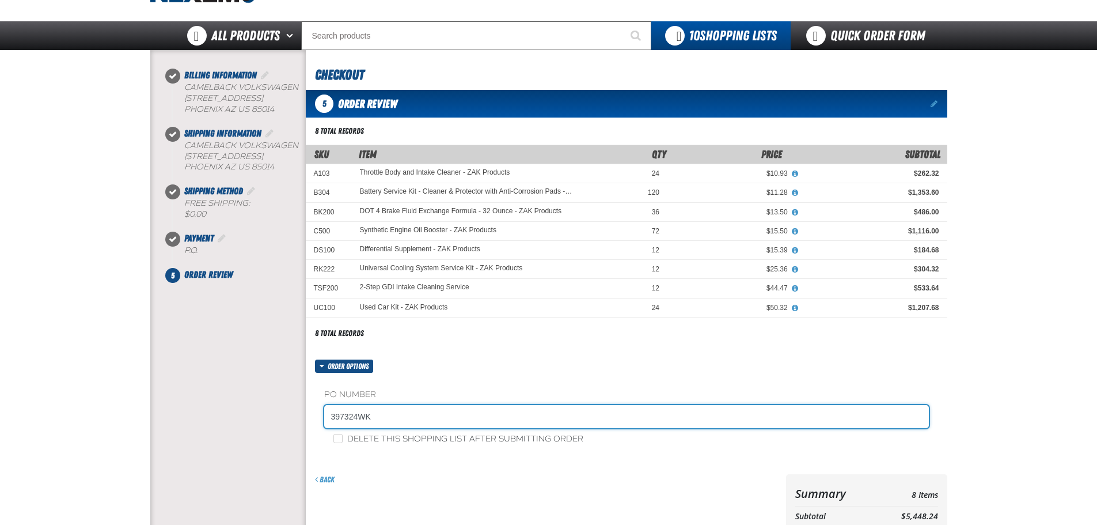
type input "397324WK"
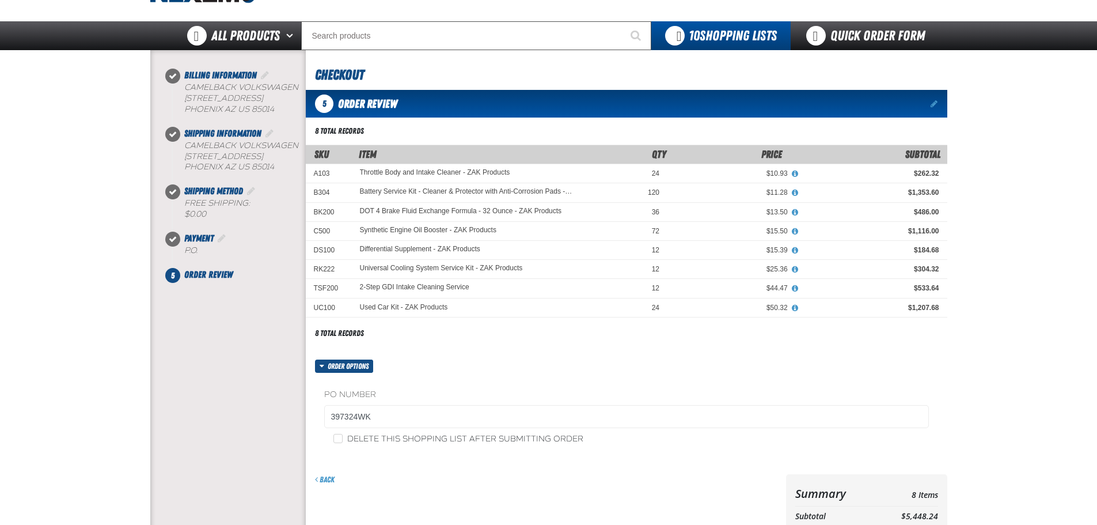
drag, startPoint x: 503, startPoint y: 430, endPoint x: 489, endPoint y: 442, distance: 18.4
click at [503, 430] on fieldset "PO Number 397324WK" at bounding box center [626, 411] width 605 height 44
click at [489, 441] on label "Delete this shopping list after submitting order" at bounding box center [459, 439] width 250 height 11
click at [343, 441] on input "Delete this shopping list after submitting order" at bounding box center [338, 438] width 9 height 9
checkbox input "true"
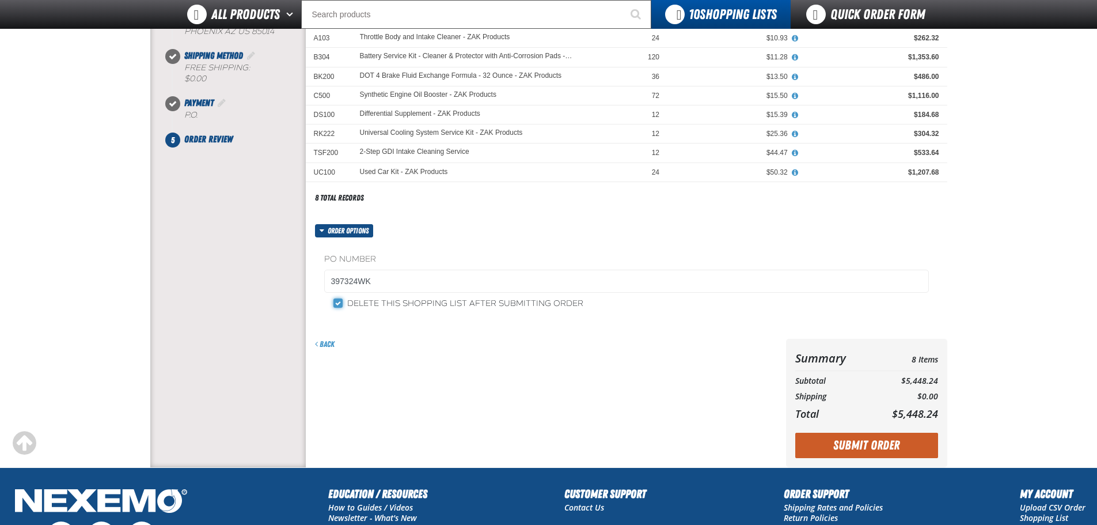
scroll to position [173, 0]
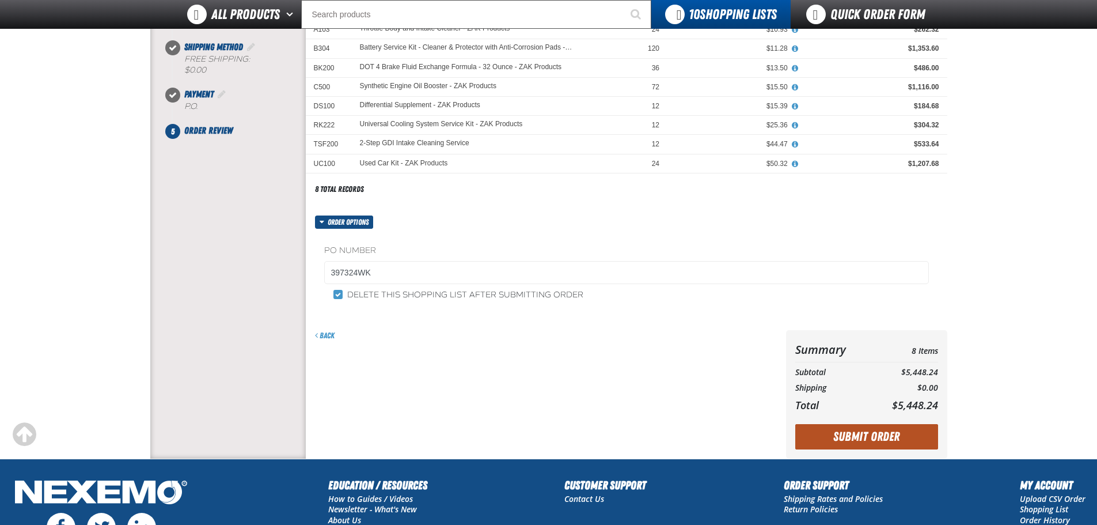
click at [860, 431] on button "Submit Order" at bounding box center [867, 436] width 143 height 25
